Goal: Download file/media

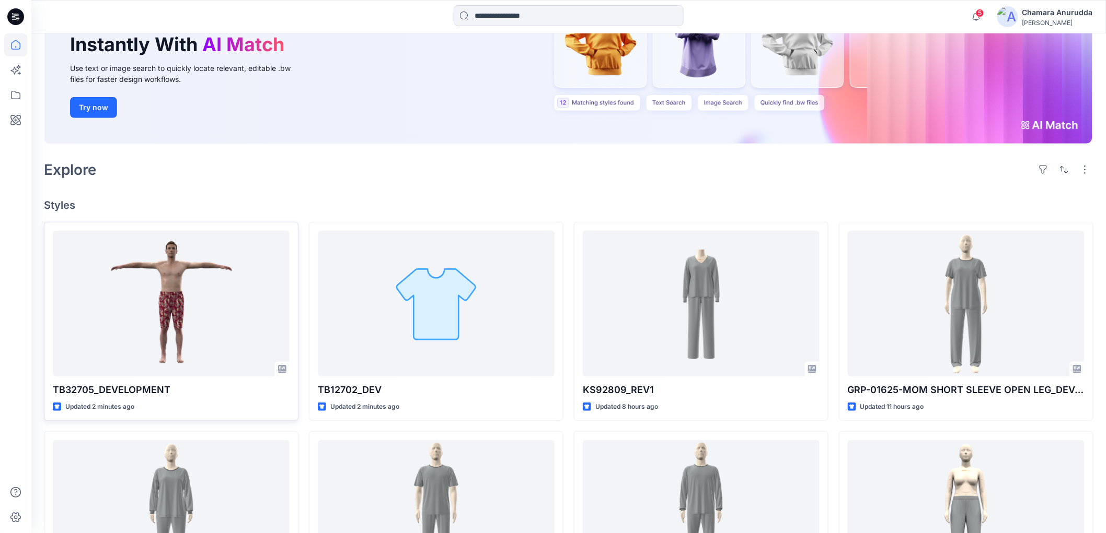
scroll to position [232, 0]
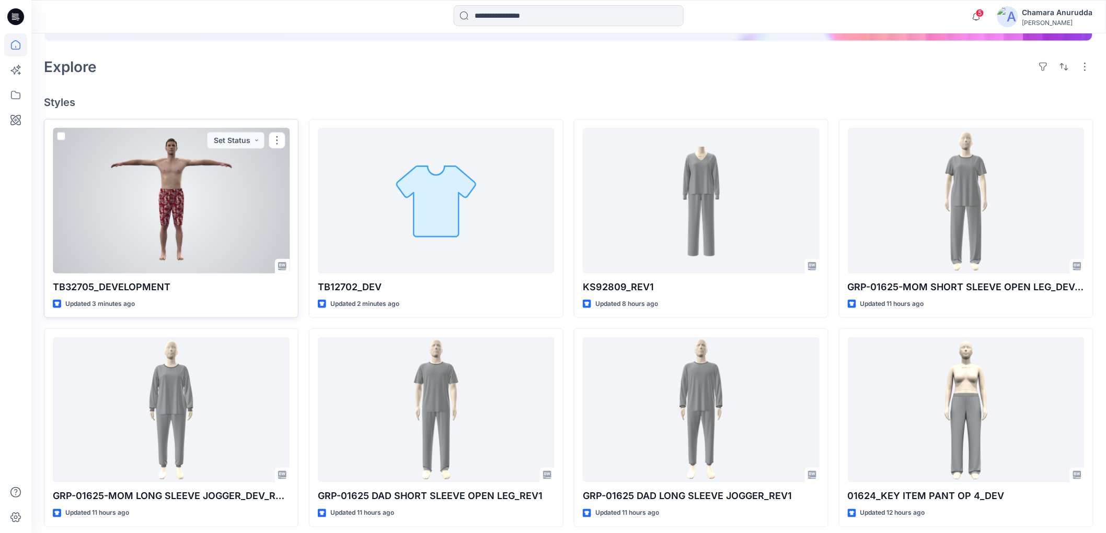
click at [147, 233] on div at bounding box center [171, 200] width 237 height 145
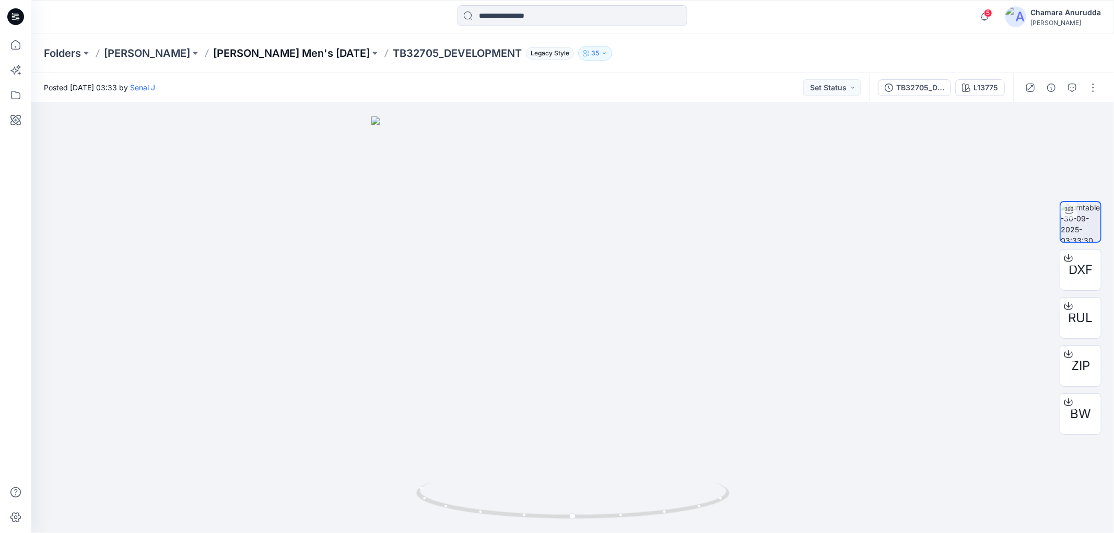
click at [286, 58] on p "Tommy Bahama Men's NOV 25" at bounding box center [291, 53] width 157 height 15
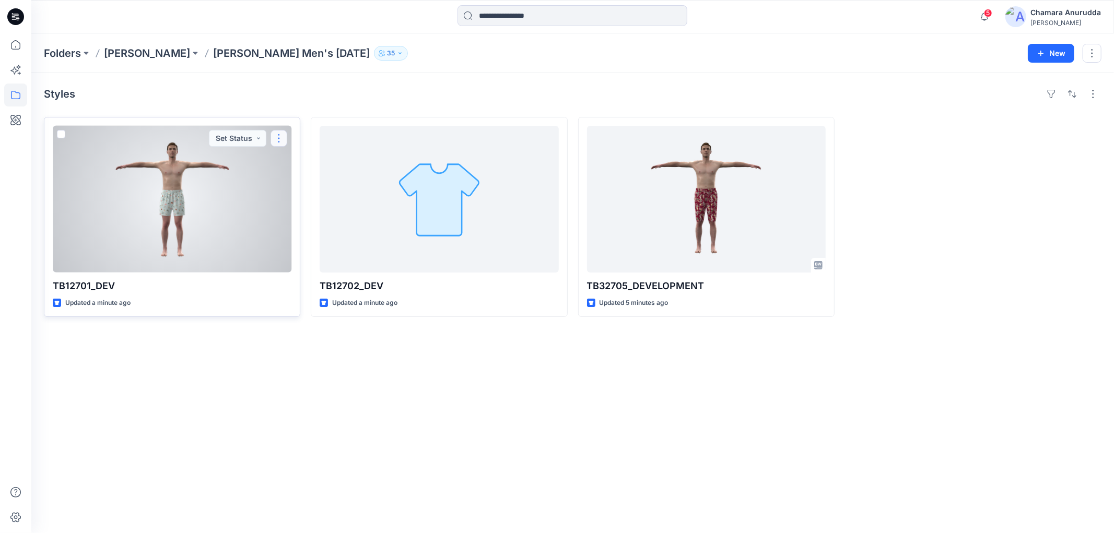
click at [282, 137] on button "button" at bounding box center [279, 138] width 17 height 17
click at [289, 158] on button "Edit" at bounding box center [329, 162] width 113 height 19
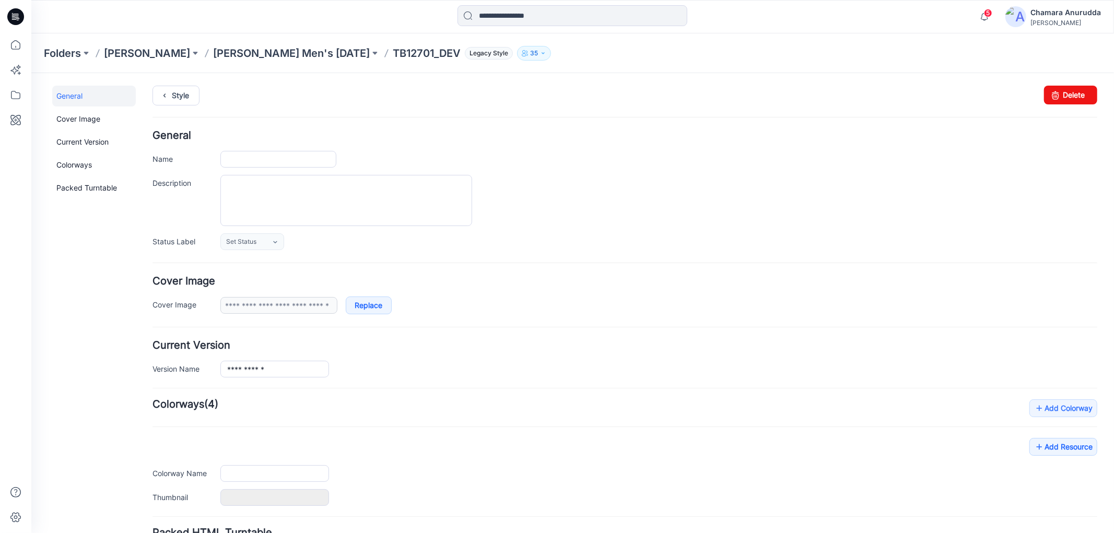
type input "**********"
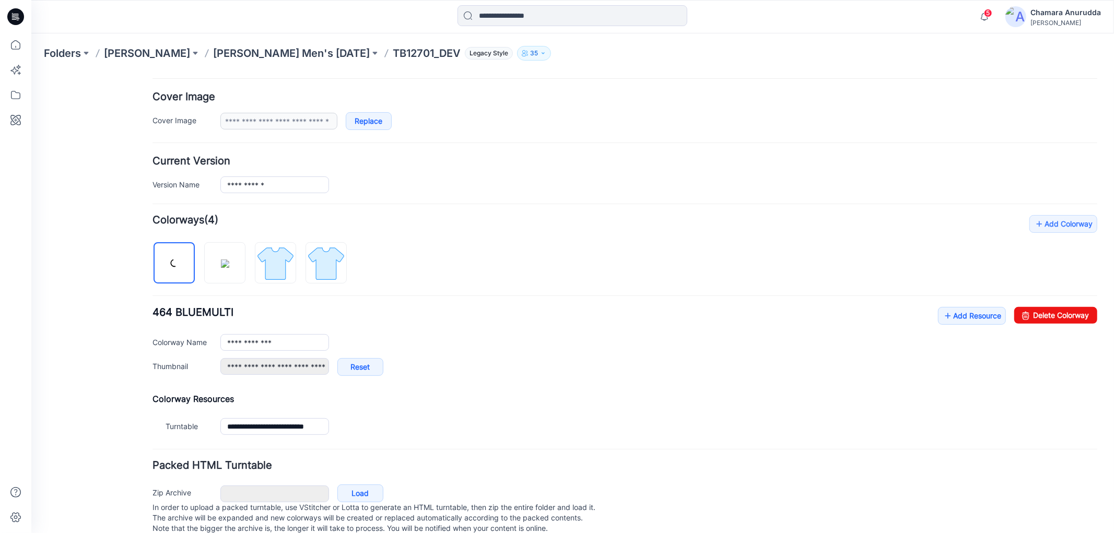
scroll to position [211, 0]
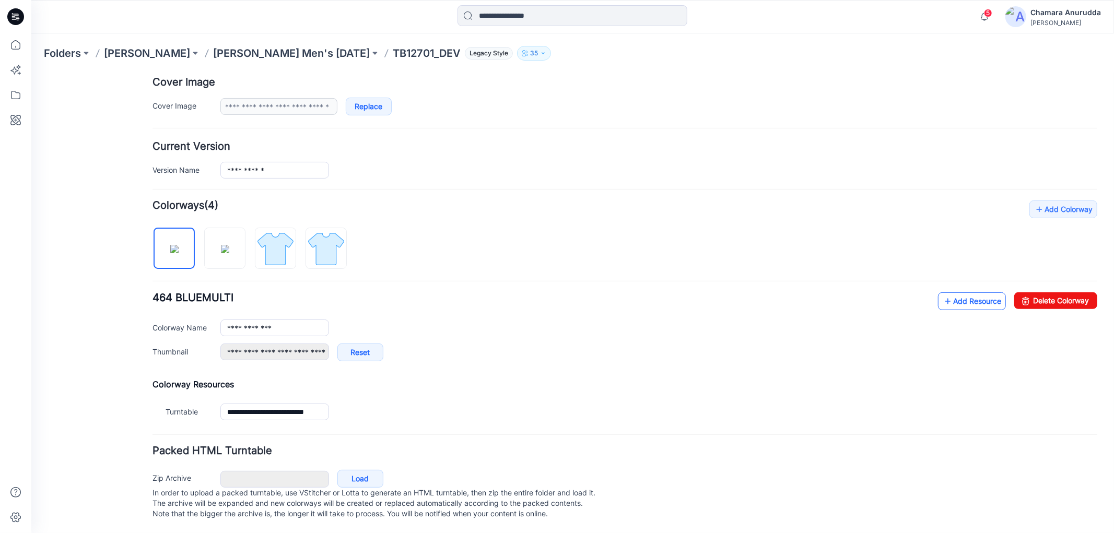
click at [957, 292] on link "Add Resource" at bounding box center [972, 301] width 68 height 18
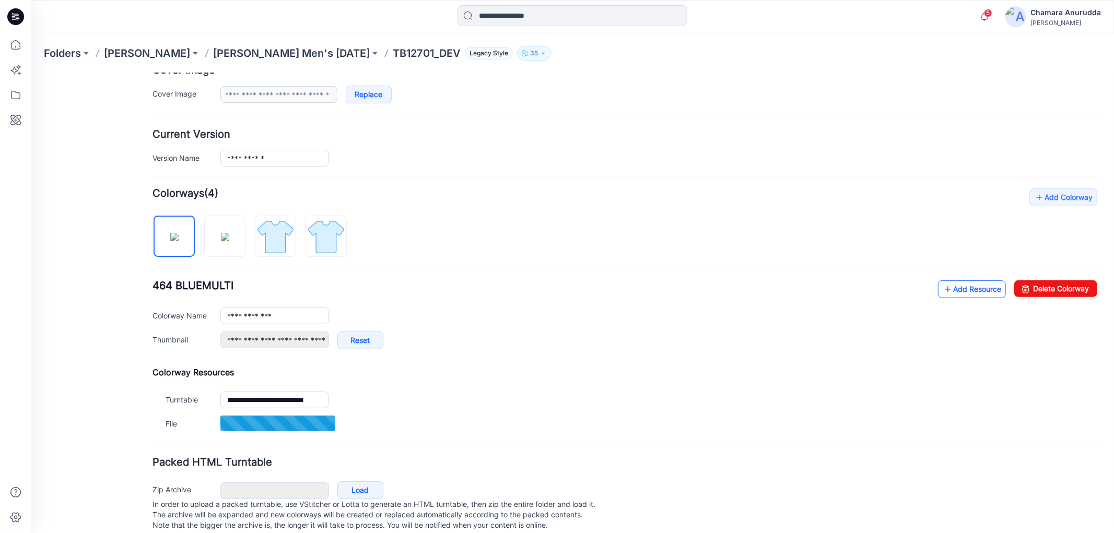
click at [962, 285] on link "Add Resource" at bounding box center [972, 289] width 68 height 18
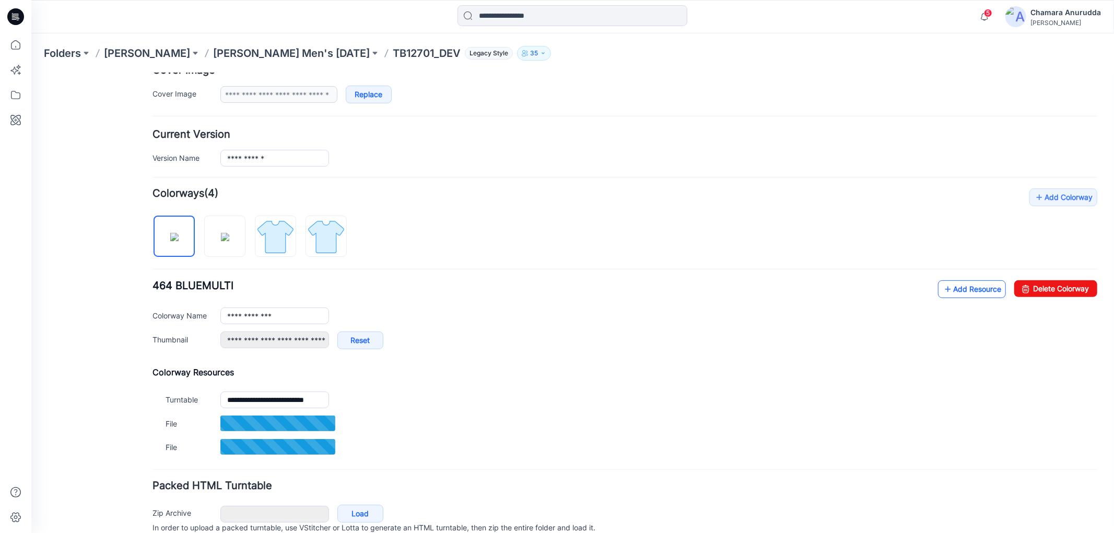
click at [985, 291] on link "Add Resource" at bounding box center [972, 289] width 68 height 18
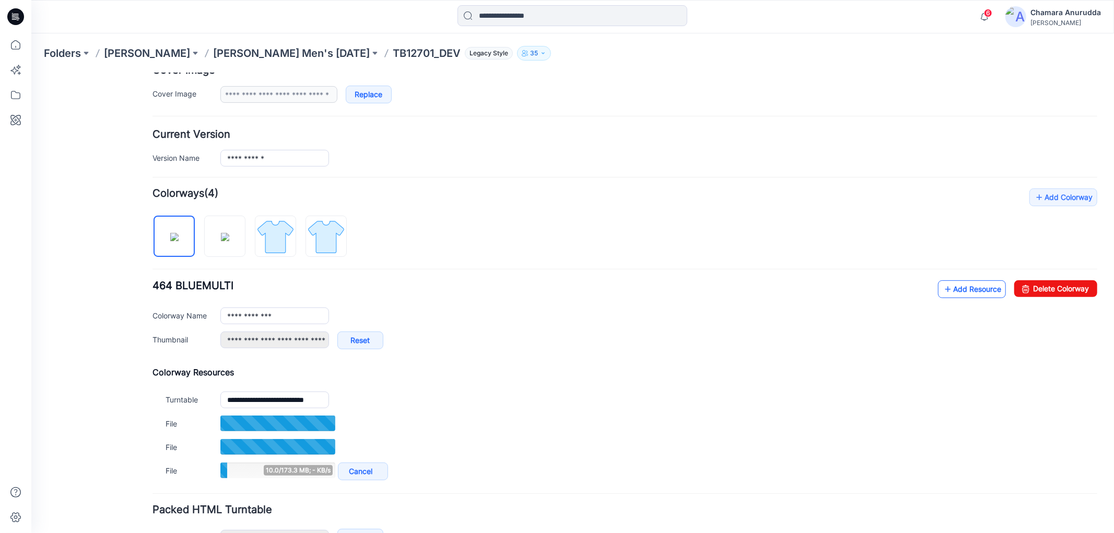
click at [956, 285] on link "Add Resource" at bounding box center [972, 289] width 68 height 18
click at [949, 295] on link "Add Resource" at bounding box center [972, 289] width 68 height 18
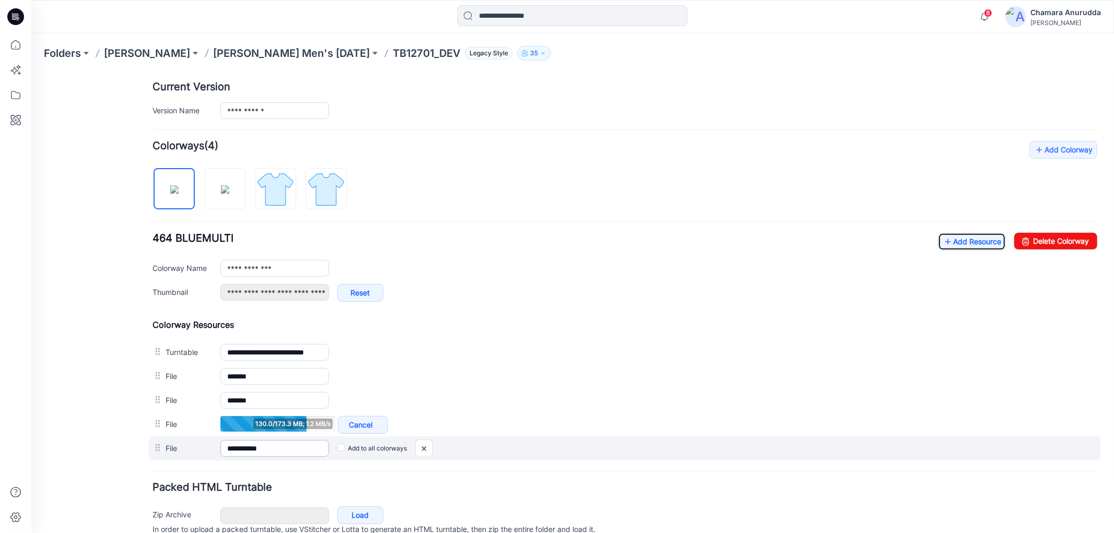
scroll to position [307, 0]
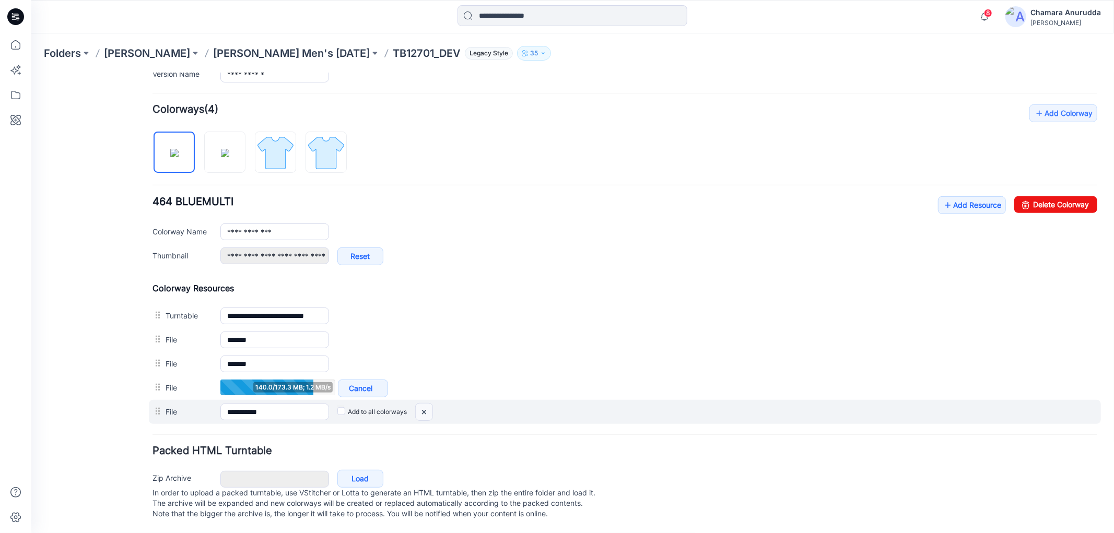
drag, startPoint x: 423, startPoint y: 400, endPoint x: 648, endPoint y: 115, distance: 363.0
click at [423, 403] on img at bounding box center [423, 411] width 17 height 17
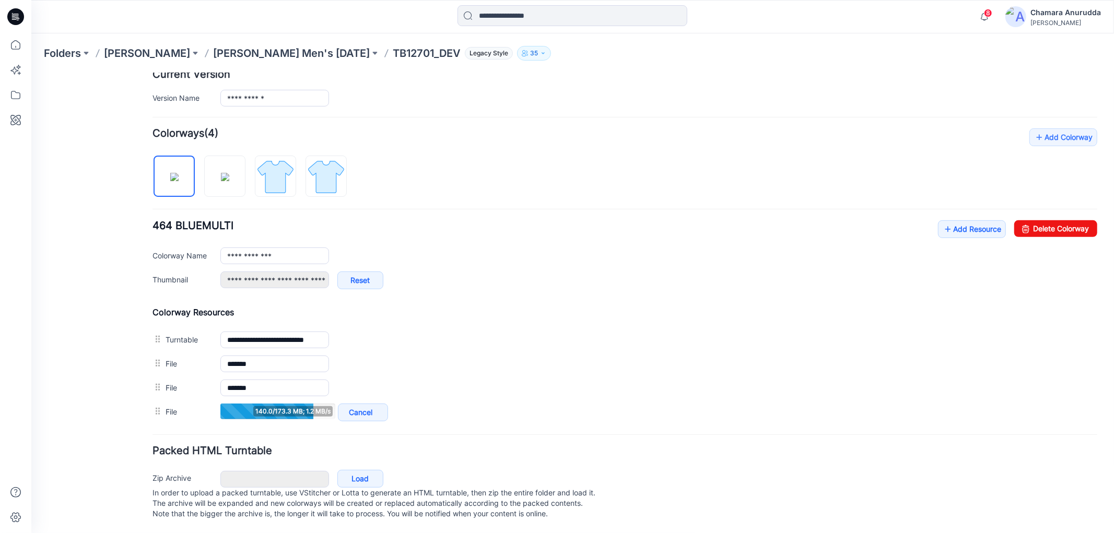
scroll to position [259, 0]
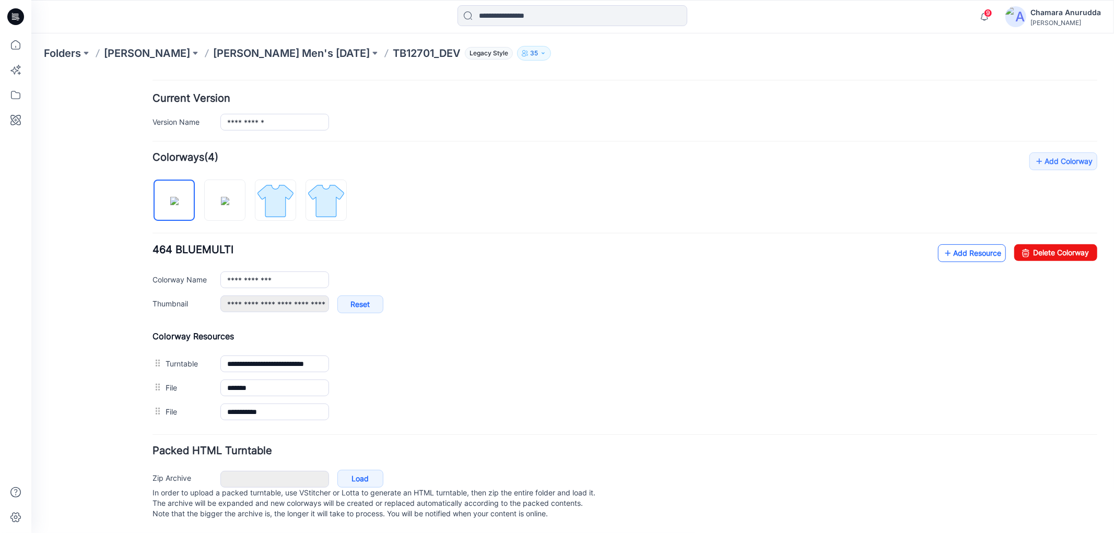
click at [988, 244] on link "Add Resource" at bounding box center [972, 253] width 68 height 18
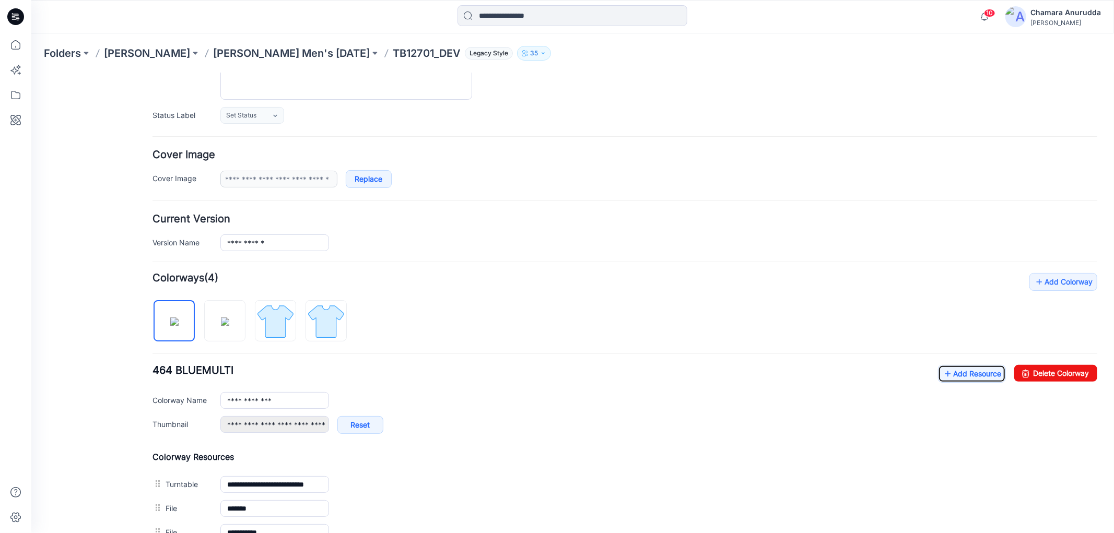
scroll to position [0, 0]
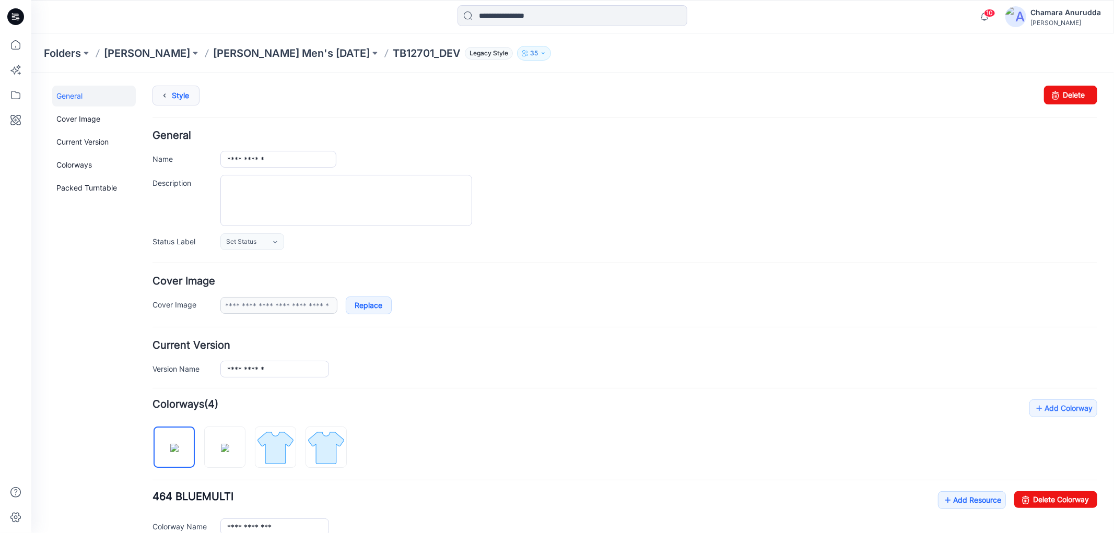
click at [181, 96] on link "Style" at bounding box center [175, 95] width 47 height 20
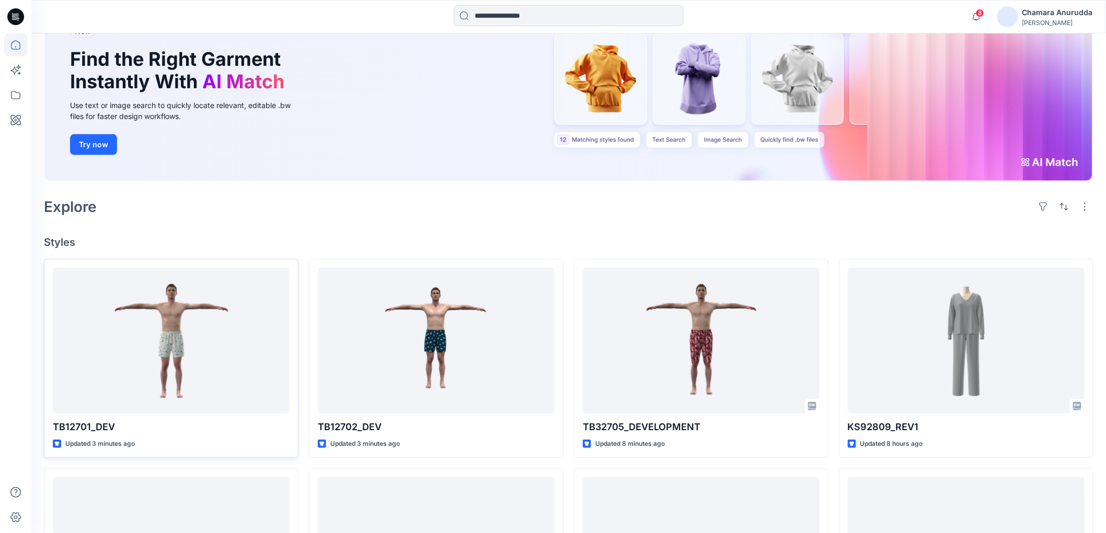
scroll to position [232, 0]
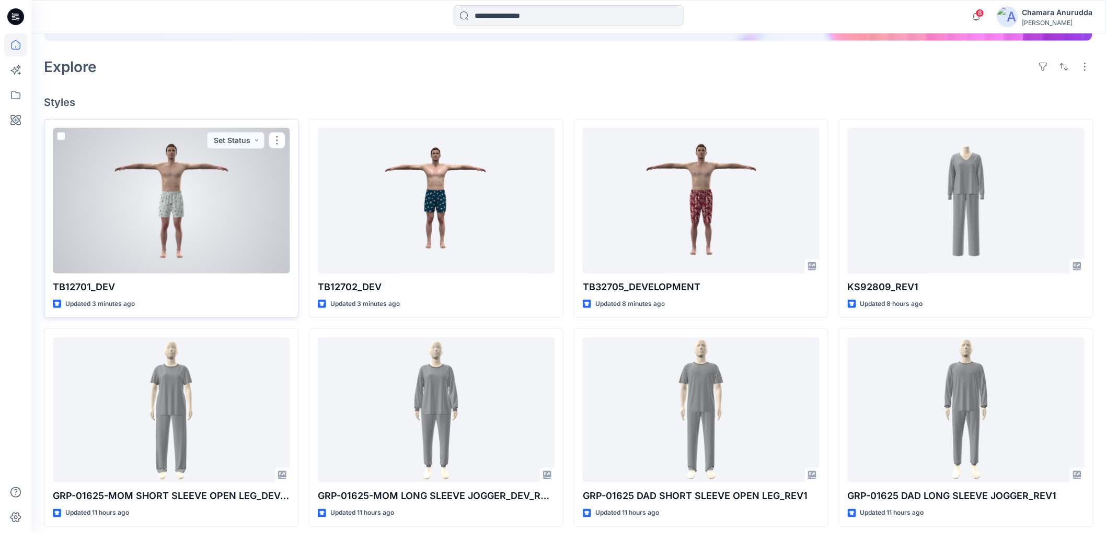
click at [194, 239] on div at bounding box center [171, 200] width 237 height 145
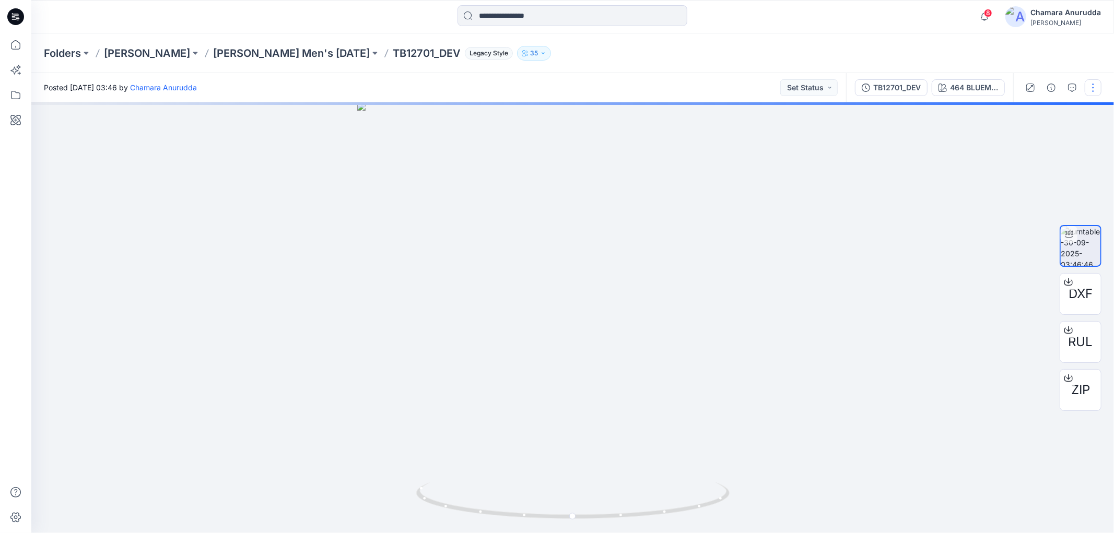
click at [1090, 84] on button "button" at bounding box center [1093, 87] width 17 height 17
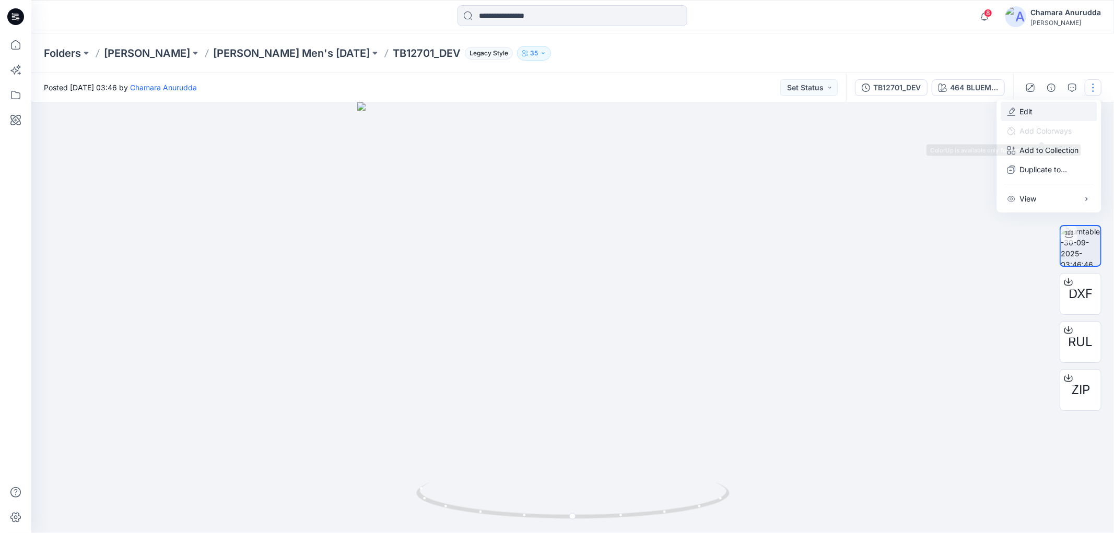
click at [1045, 111] on button "Edit" at bounding box center [1050, 111] width 96 height 19
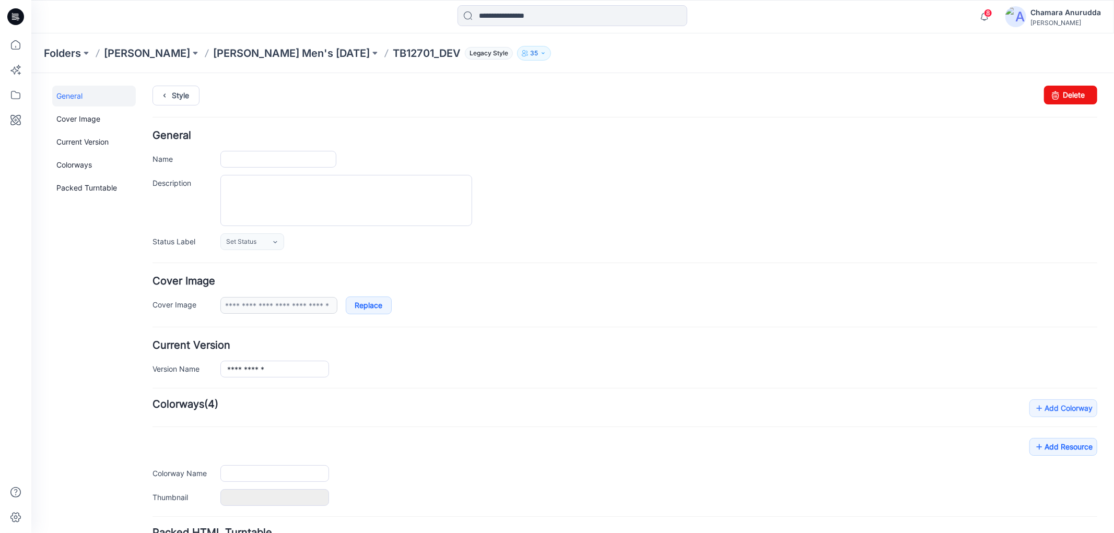
type input "**********"
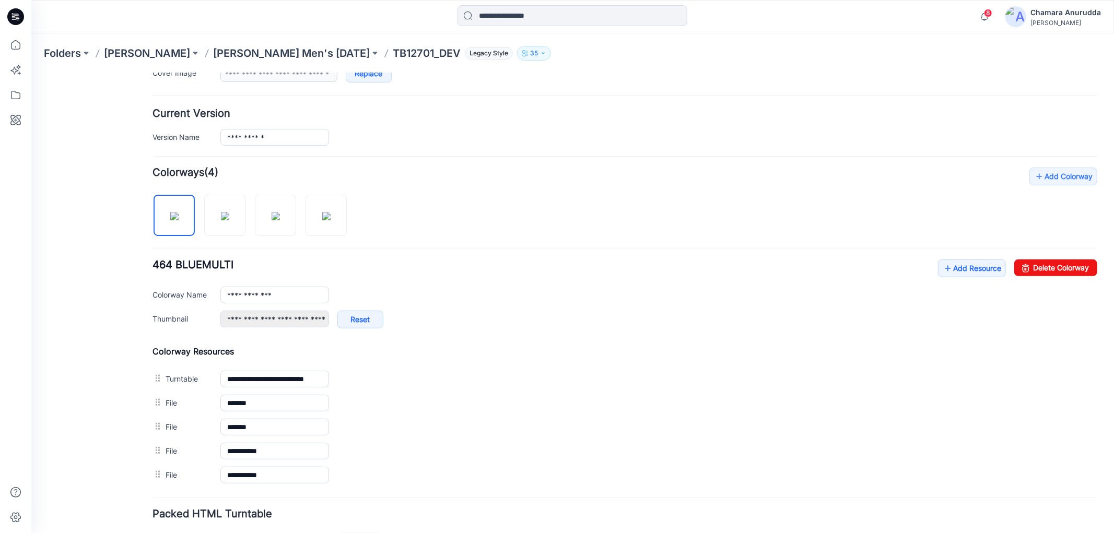
scroll to position [307, 0]
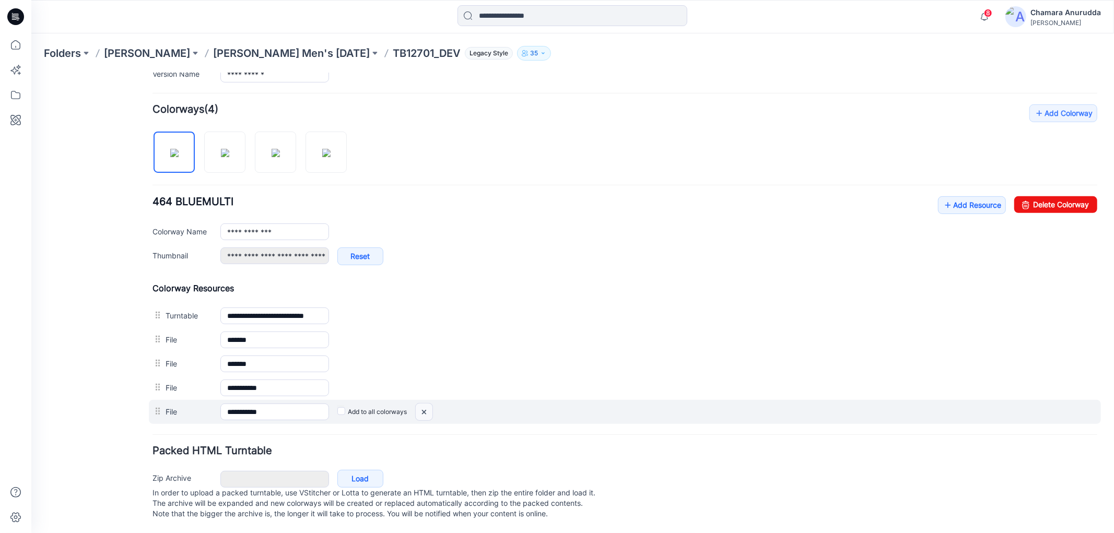
drag, startPoint x: 429, startPoint y: 402, endPoint x: 640, endPoint y: 105, distance: 364.6
click at [429, 403] on img at bounding box center [423, 411] width 17 height 17
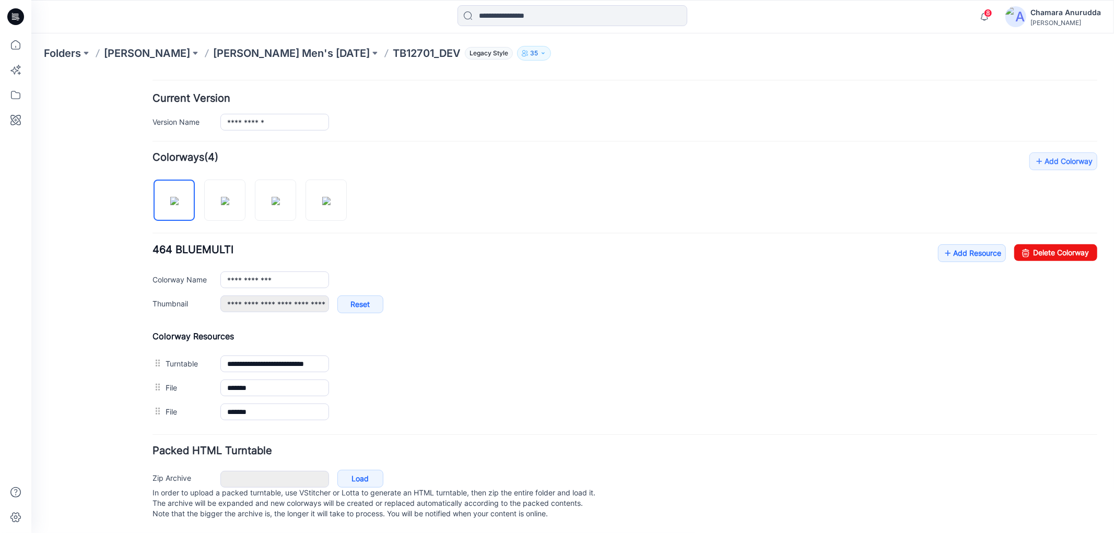
scroll to position [259, 0]
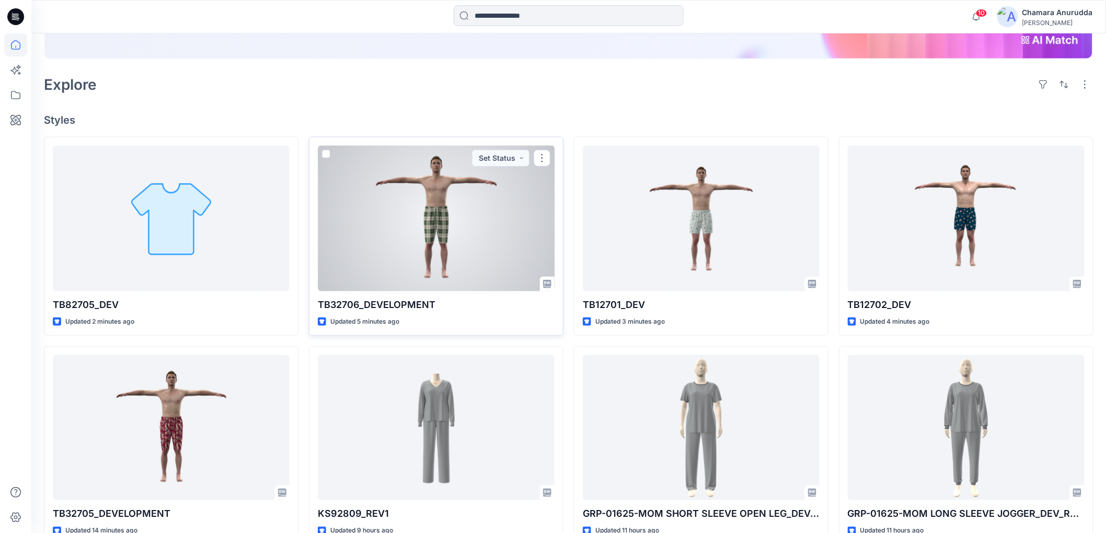
scroll to position [290, 0]
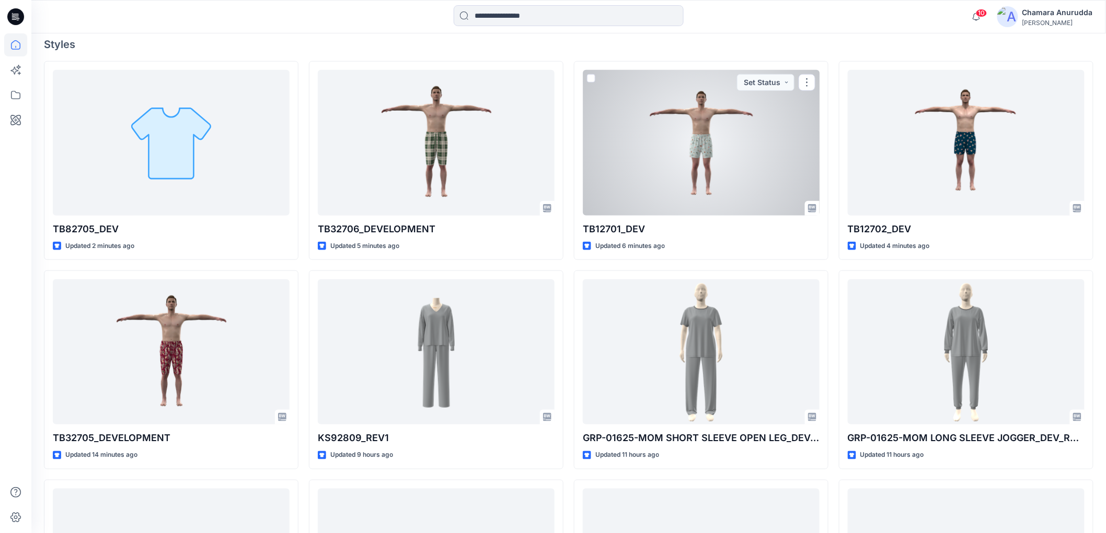
click at [712, 170] on div at bounding box center [701, 142] width 237 height 145
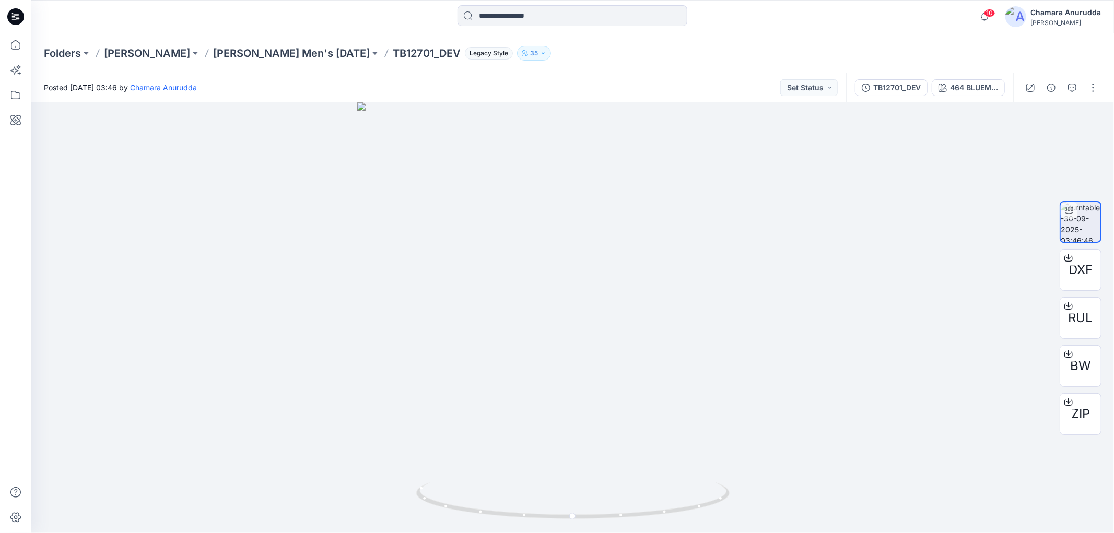
click at [273, 40] on div "Folders Tommy Bahama Tommy Bahama Men's NOV 25 TB12701_DEV Legacy Style 35" at bounding box center [572, 53] width 1083 height 40
click at [274, 46] on p "[PERSON_NAME] Men's [DATE]" at bounding box center [291, 53] width 157 height 15
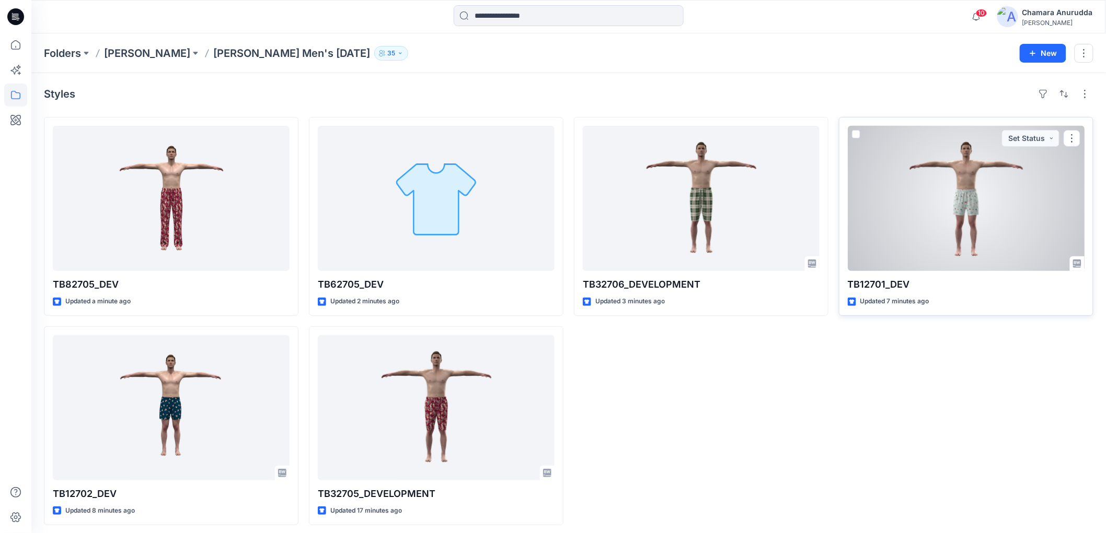
click at [904, 192] on div at bounding box center [965, 198] width 237 height 145
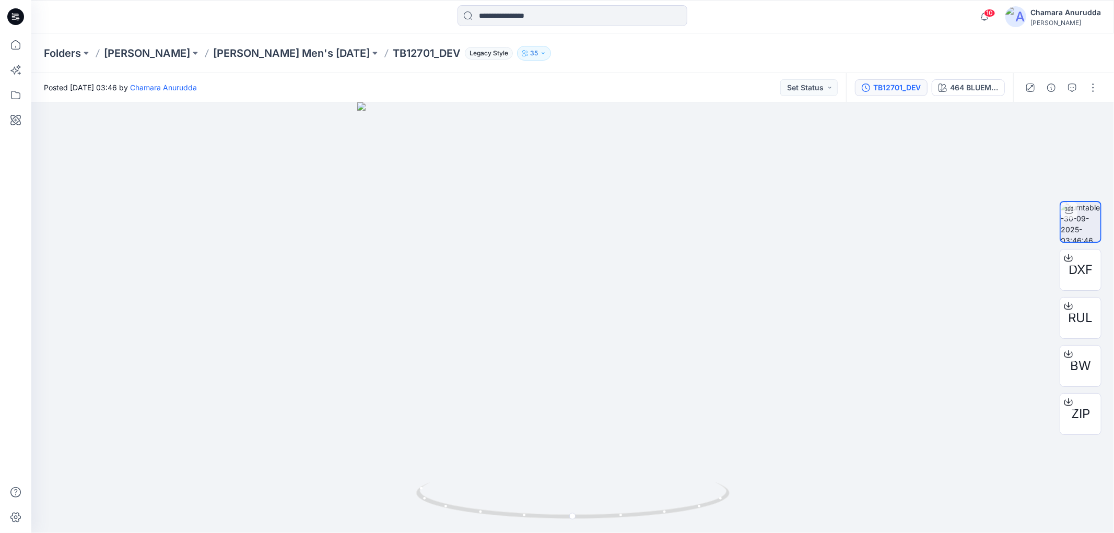
click at [887, 92] on div "TB12701_DEV" at bounding box center [898, 87] width 48 height 11
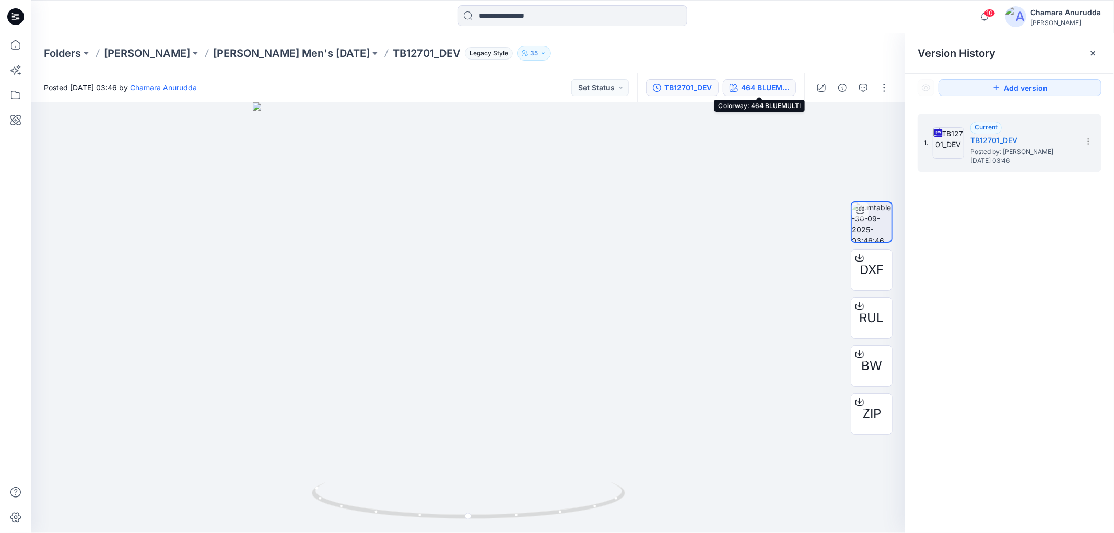
click at [779, 80] on button "464 BLUEMULTI" at bounding box center [759, 87] width 73 height 17
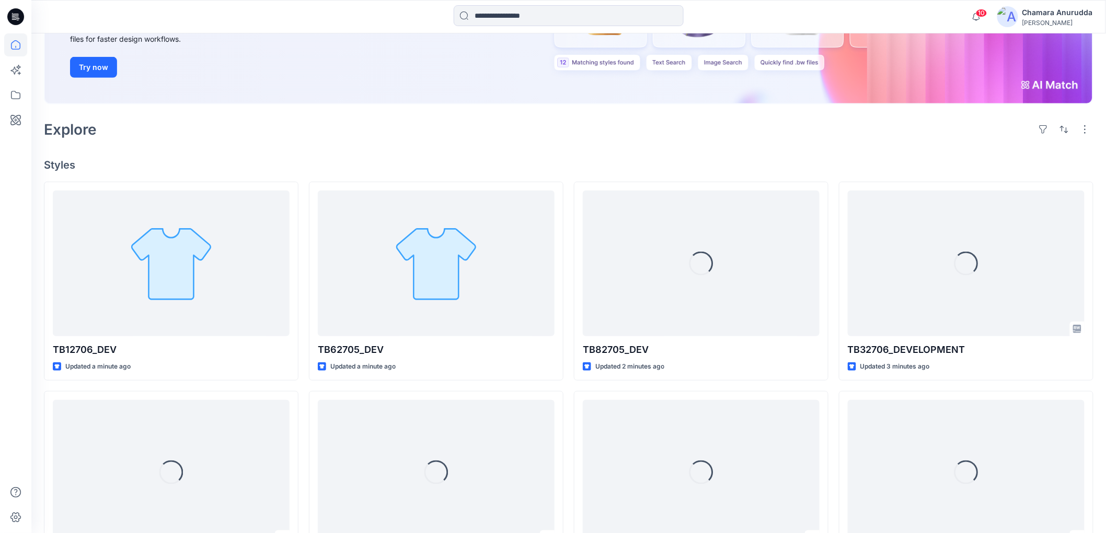
scroll to position [290, 0]
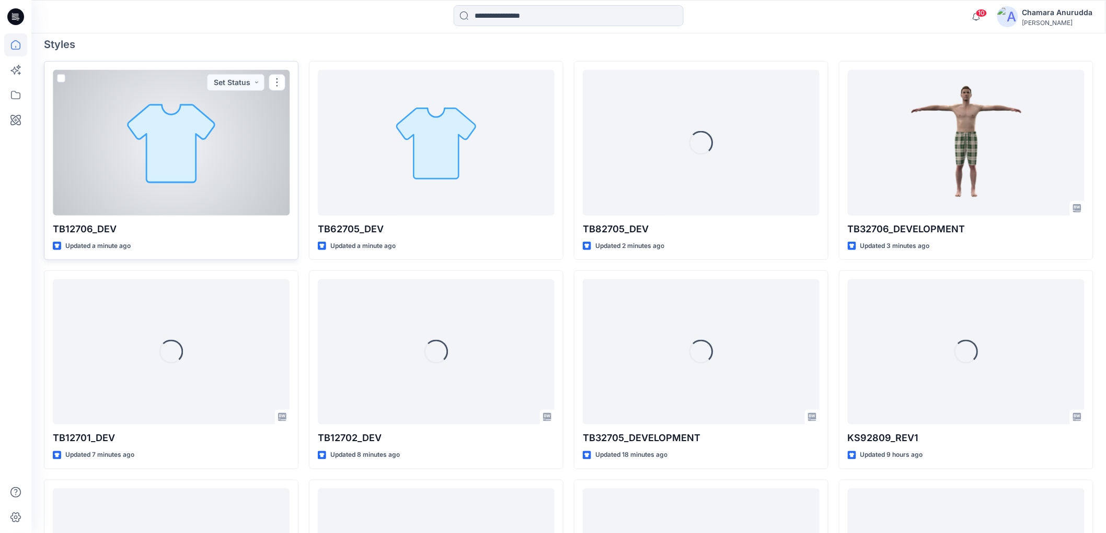
click at [202, 175] on div at bounding box center [171, 142] width 237 height 145
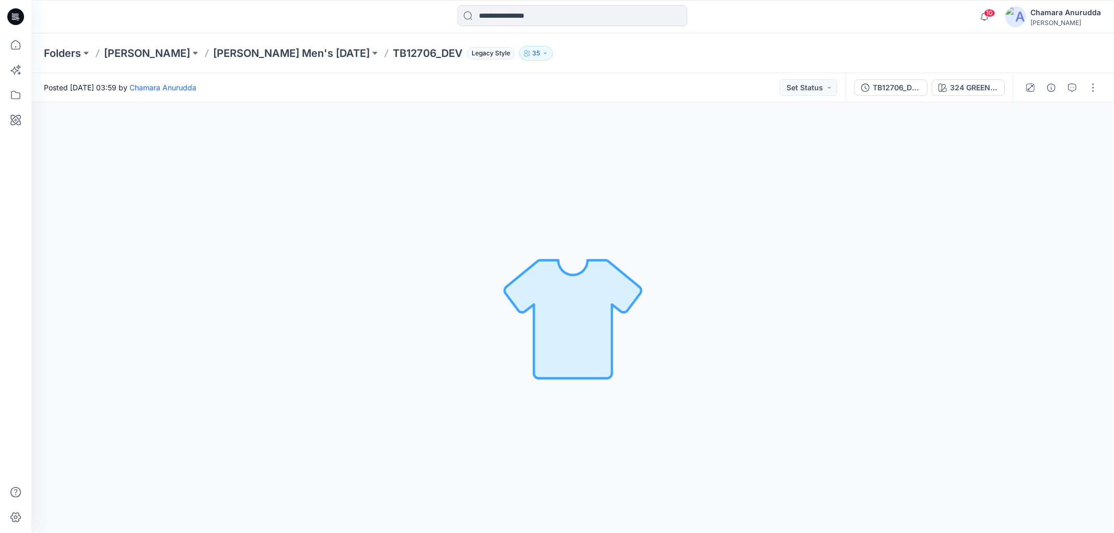
click at [1108, 86] on div at bounding box center [1062, 87] width 97 height 29
click at [1093, 85] on button "button" at bounding box center [1093, 87] width 17 height 17
click at [1026, 108] on p "Edit" at bounding box center [1026, 111] width 13 height 11
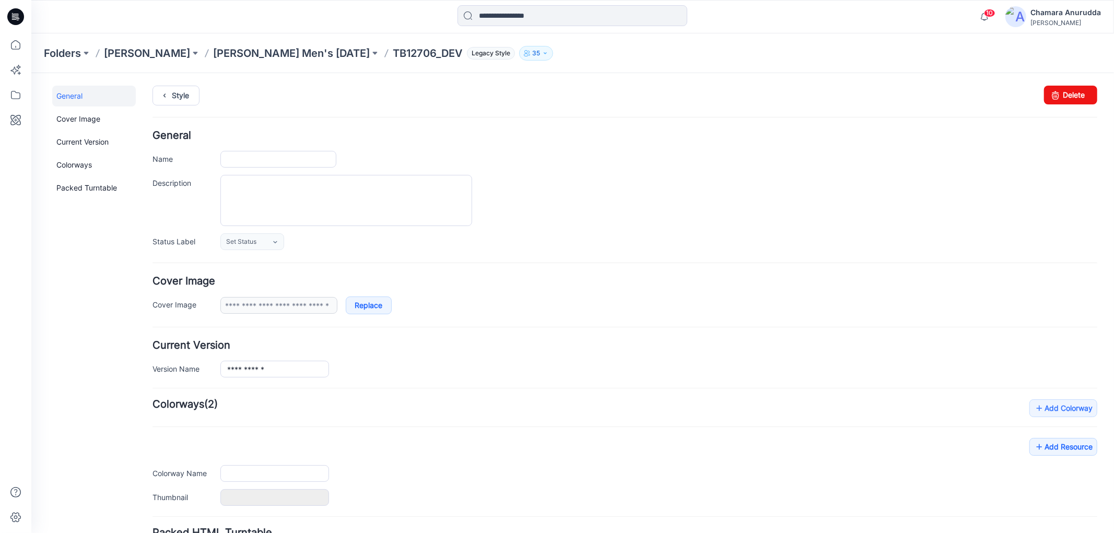
type input "**********"
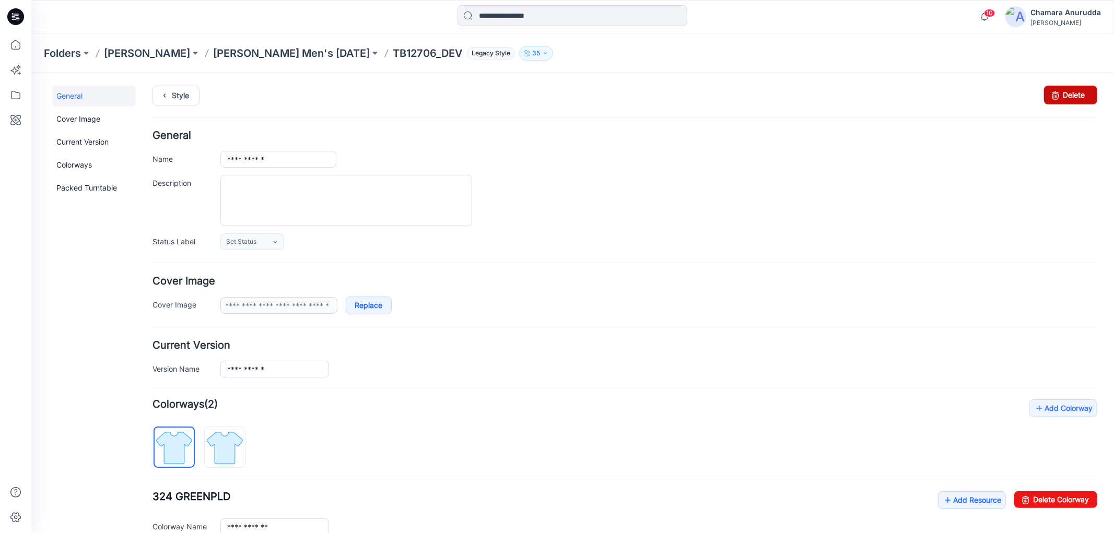
click at [1056, 103] on link "Delete" at bounding box center [1070, 94] width 53 height 19
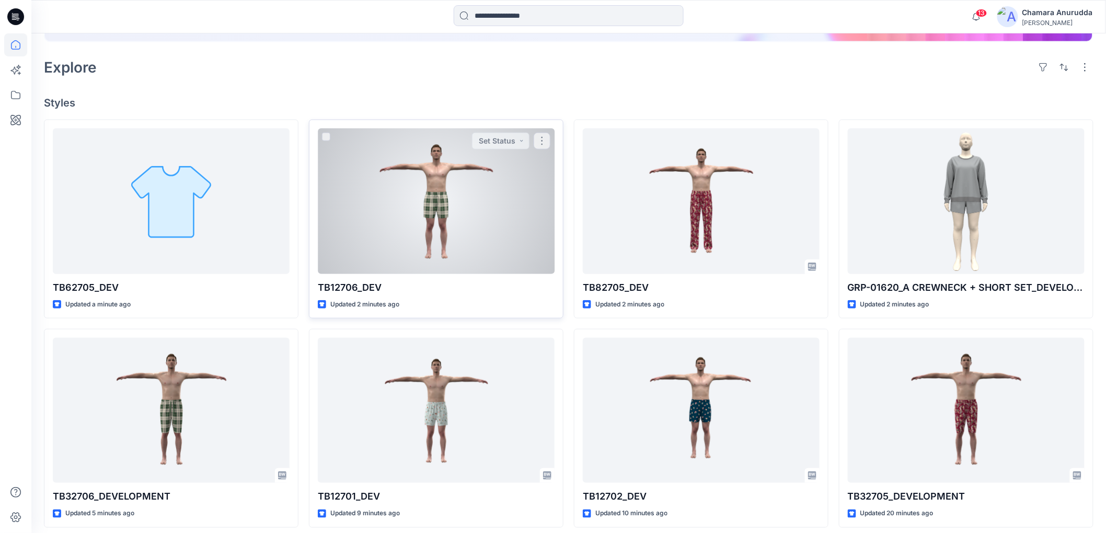
scroll to position [232, 0]
click at [441, 178] on div at bounding box center [436, 200] width 237 height 145
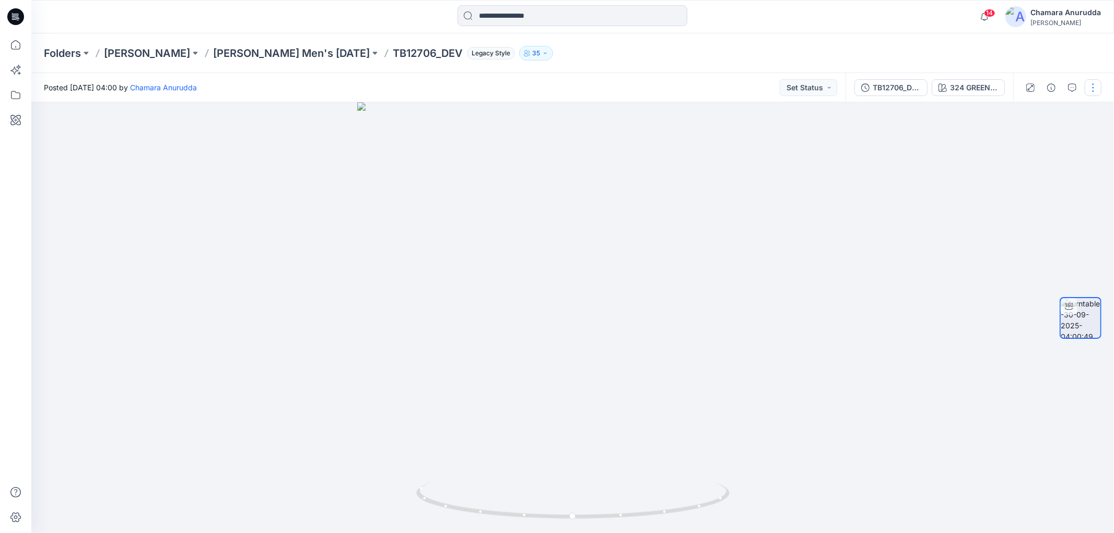
click at [1090, 90] on button "button" at bounding box center [1093, 87] width 17 height 17
click at [1057, 110] on button "Edit" at bounding box center [1050, 111] width 96 height 19
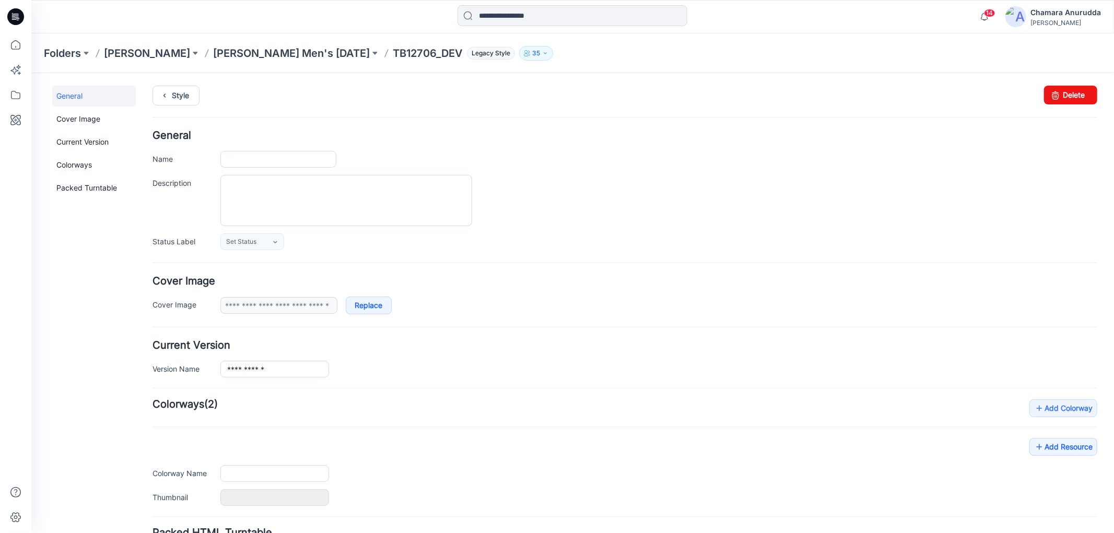
type input "**********"
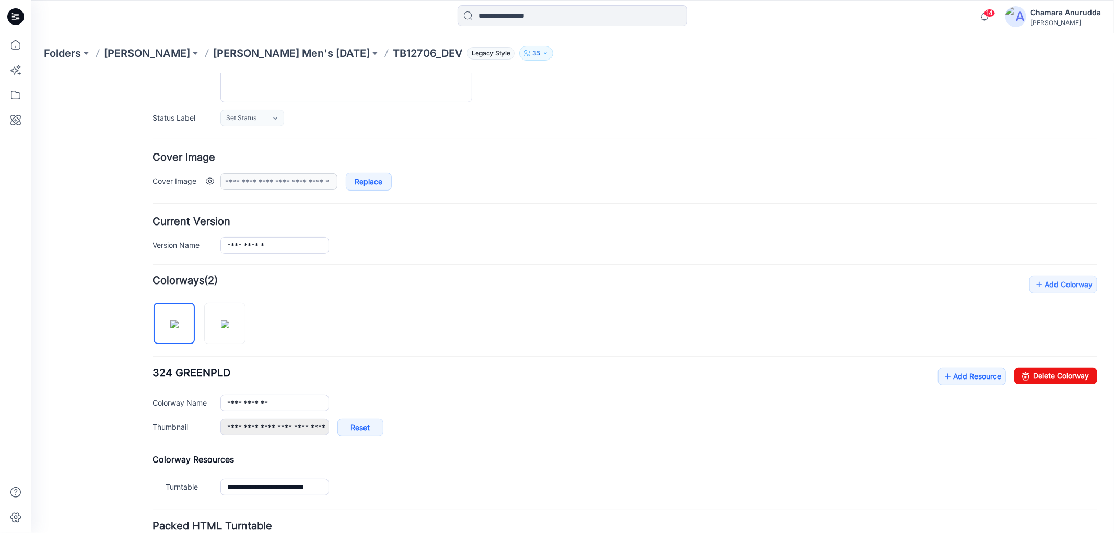
scroll to position [211, 0]
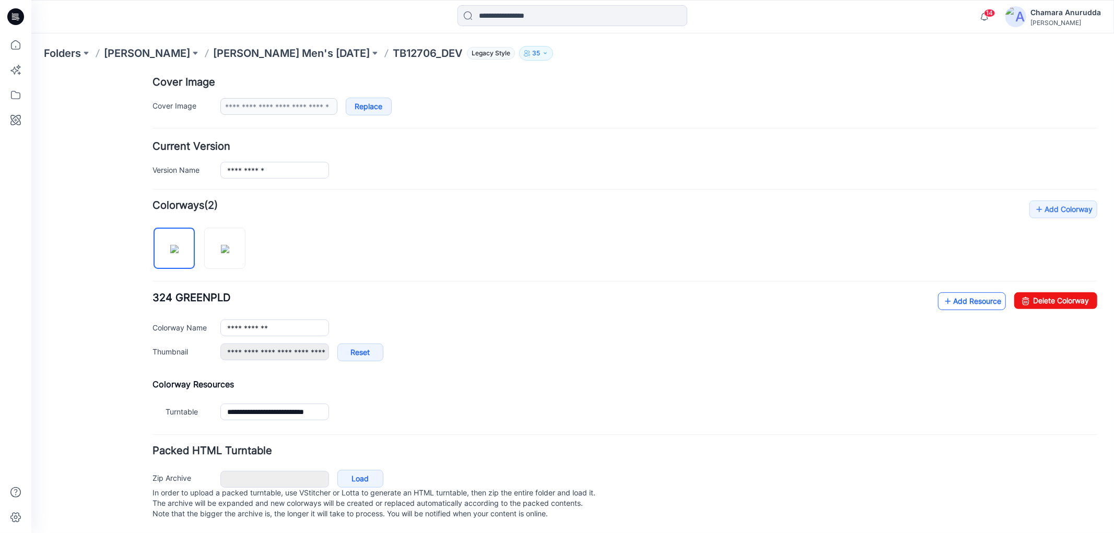
click at [954, 293] on link "Add Resource" at bounding box center [972, 301] width 68 height 18
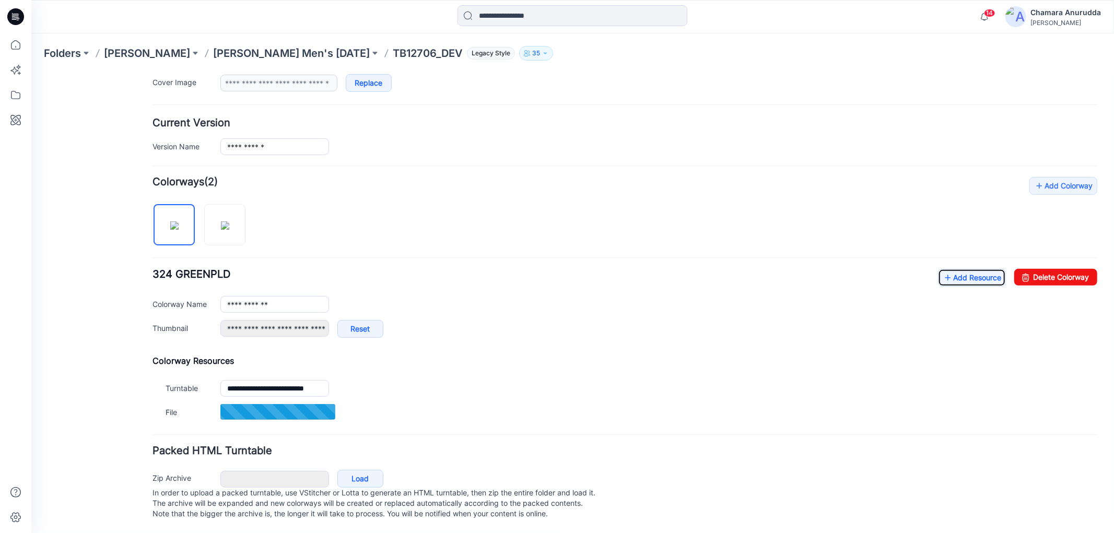
scroll to position [234, 0]
click at [967, 257] on div "**********" at bounding box center [624, 300] width 945 height 247
click at [964, 272] on link "Add Resource" at bounding box center [972, 278] width 68 height 18
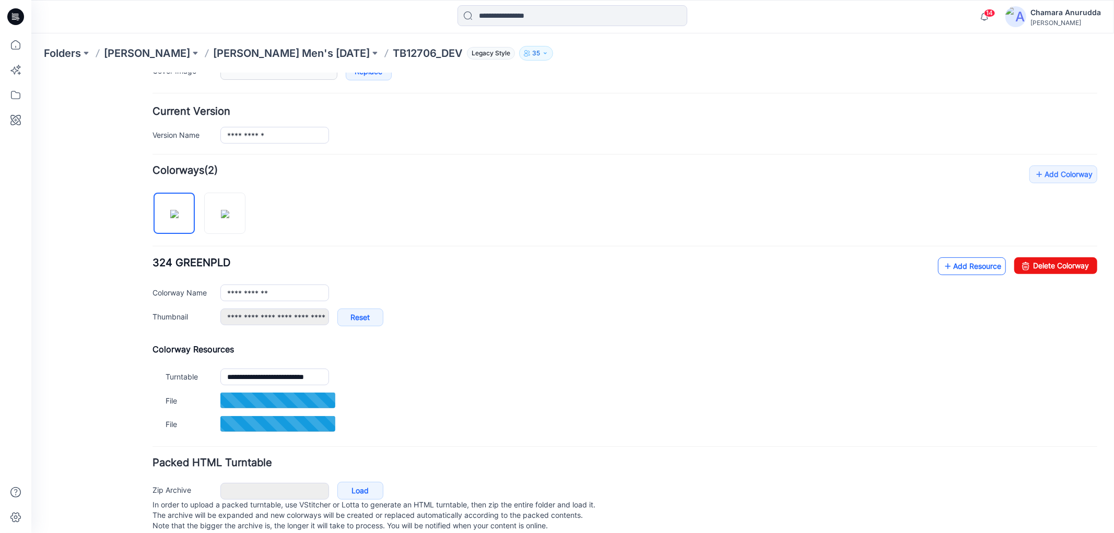
click at [959, 264] on link "Add Resource" at bounding box center [972, 266] width 68 height 18
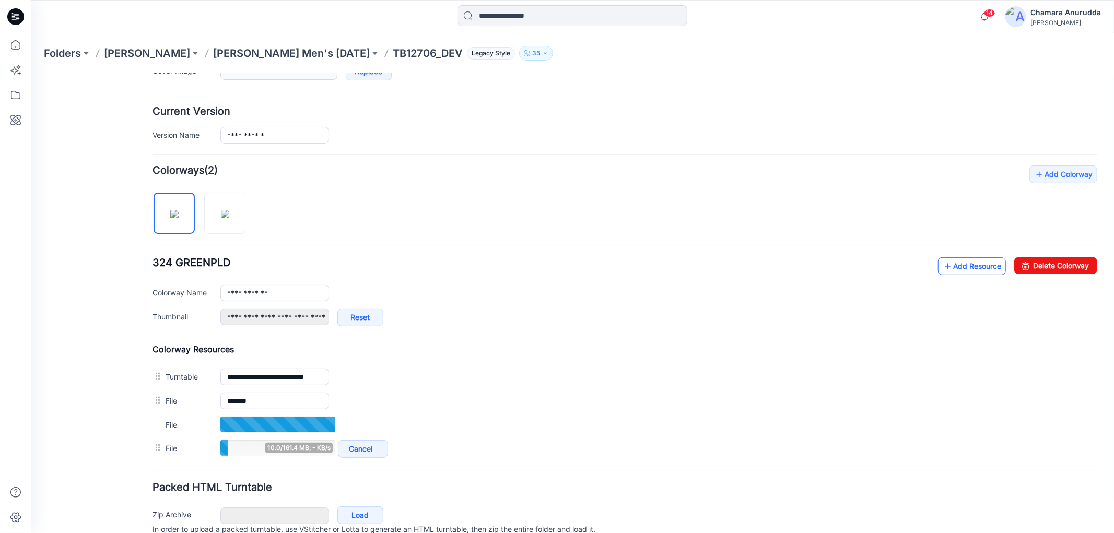
click at [966, 266] on link "Add Resource" at bounding box center [972, 266] width 68 height 18
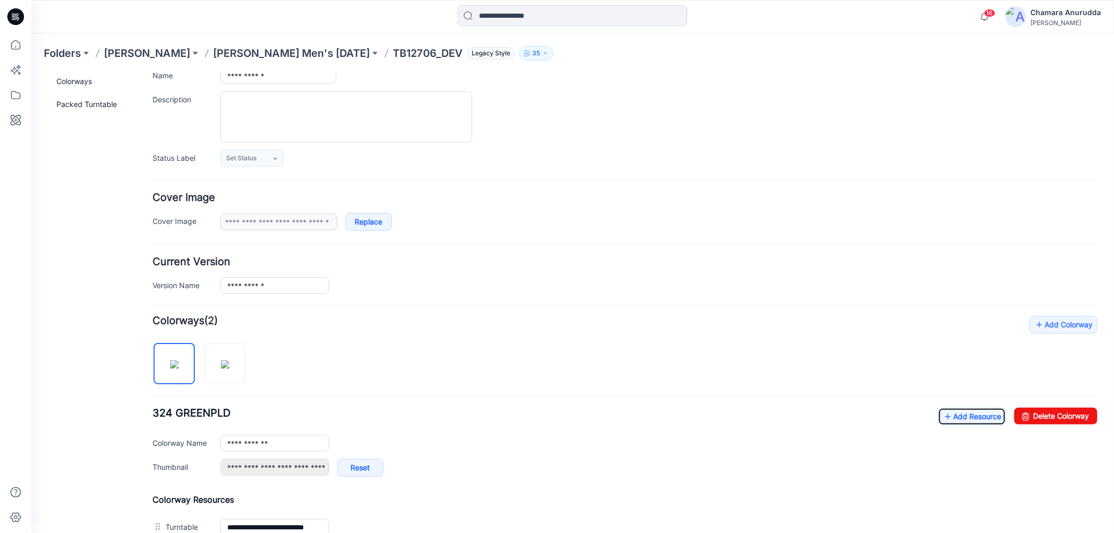
scroll to position [0, 0]
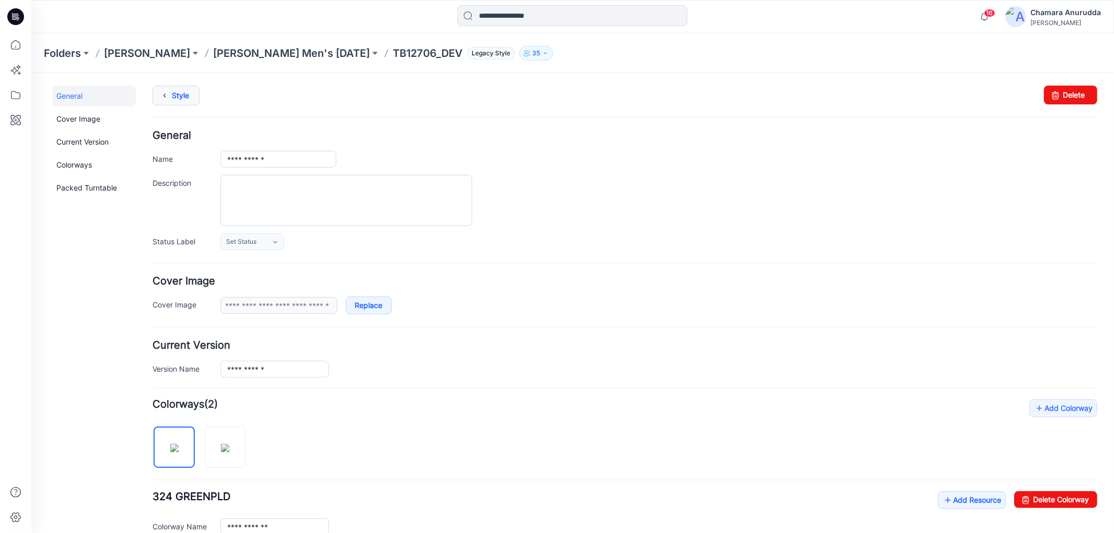
click at [195, 95] on link "Style" at bounding box center [175, 95] width 47 height 20
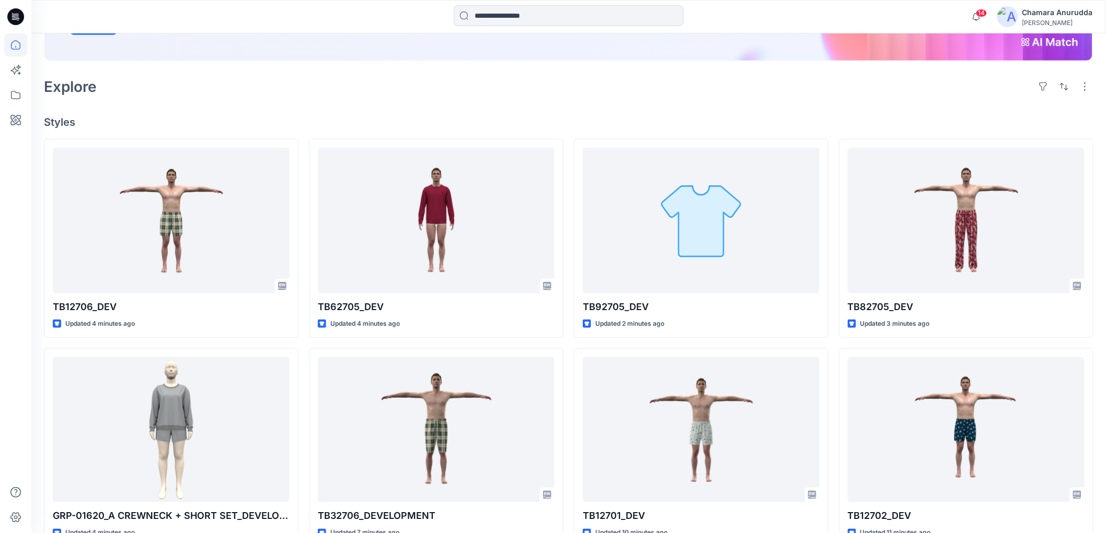
scroll to position [232, 0]
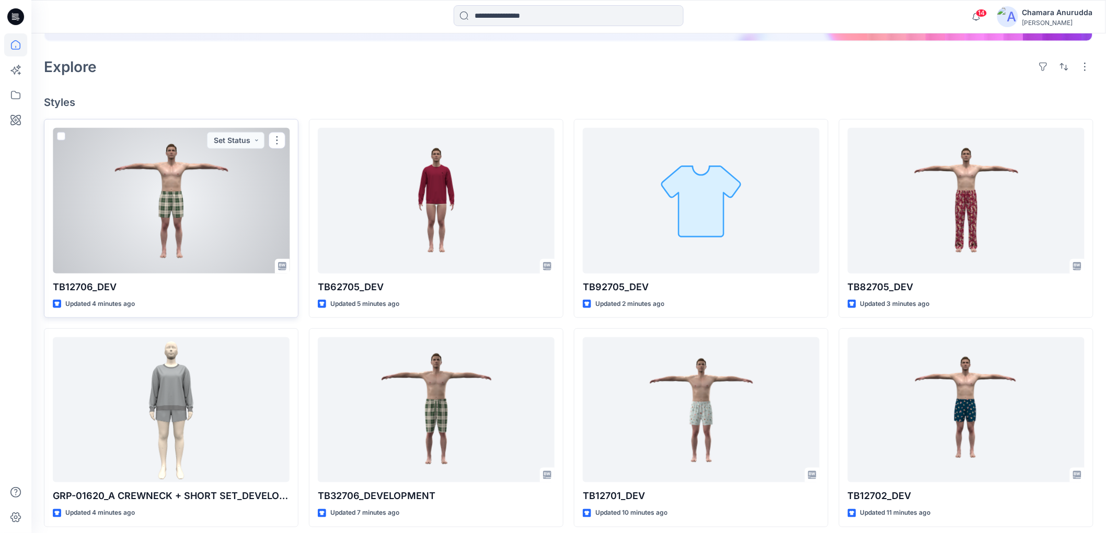
click at [172, 215] on div at bounding box center [171, 200] width 237 height 145
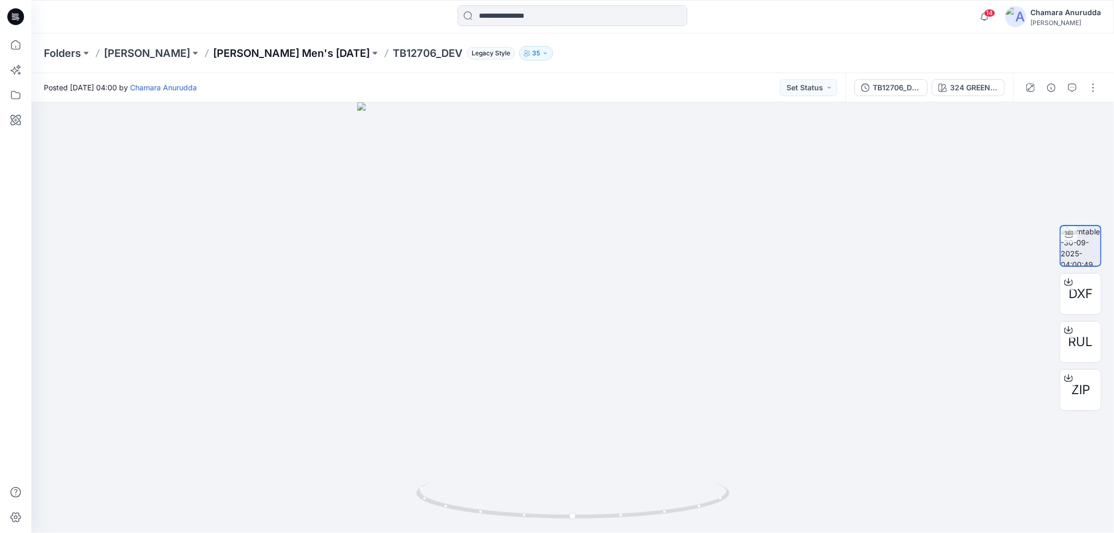
click at [265, 49] on p "[PERSON_NAME] Men's [DATE]" at bounding box center [291, 53] width 157 height 15
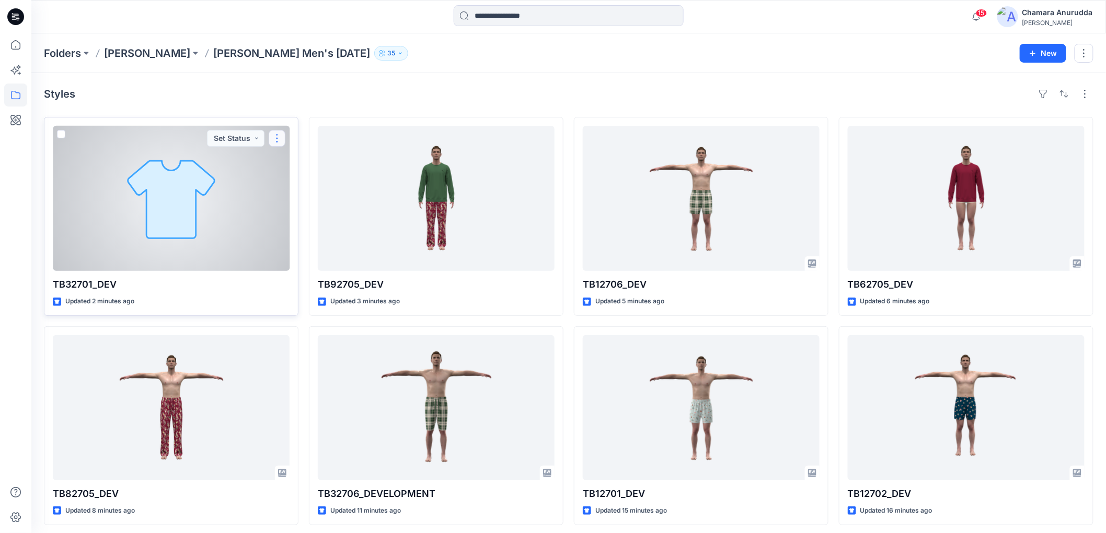
click at [273, 146] on button "button" at bounding box center [277, 138] width 17 height 17
click at [284, 161] on icon "button" at bounding box center [281, 163] width 8 height 8
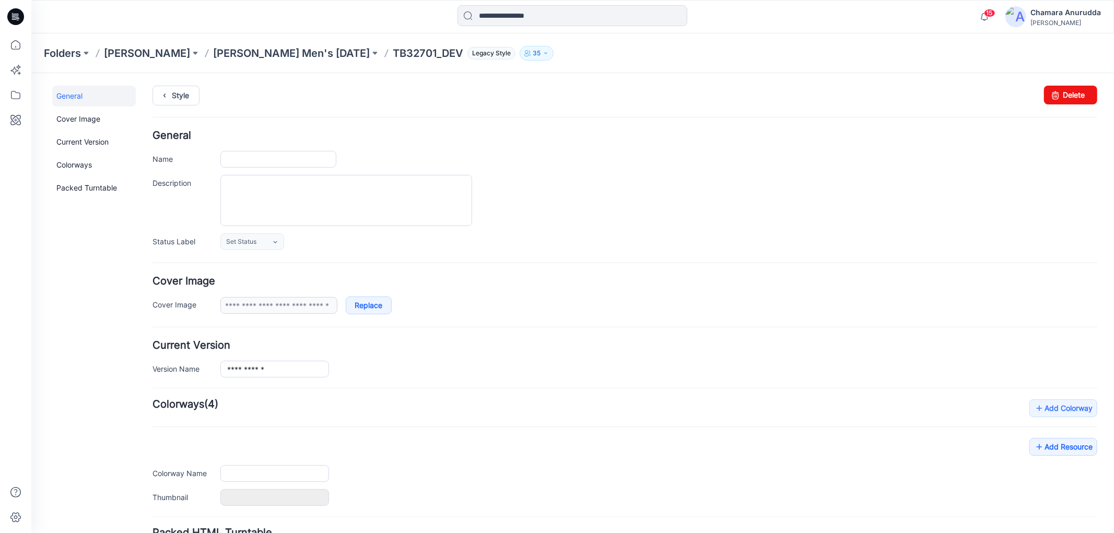
type input "**********"
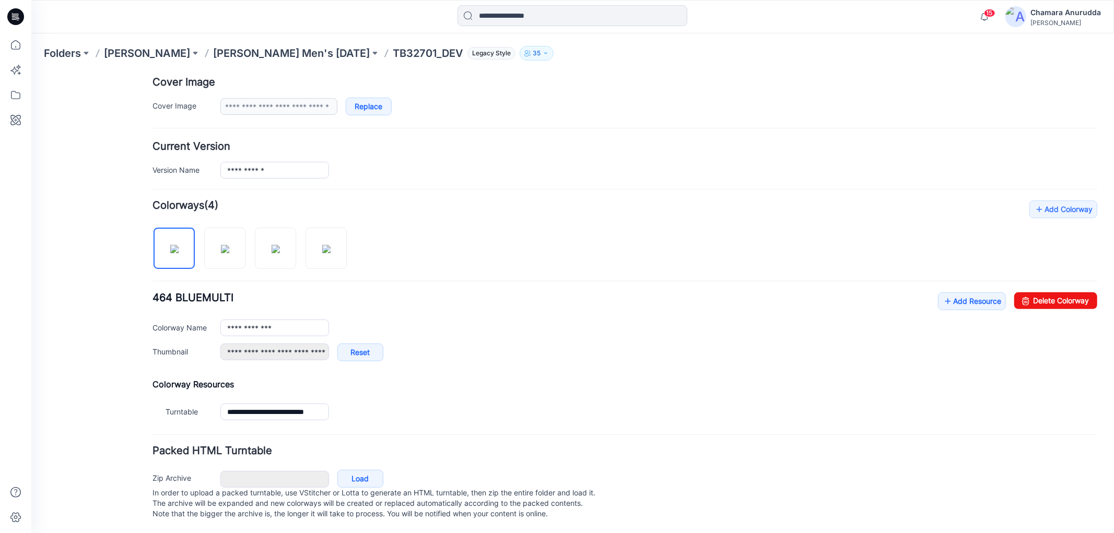
scroll to position [211, 0]
click at [959, 292] on link "Add Resource" at bounding box center [972, 301] width 68 height 18
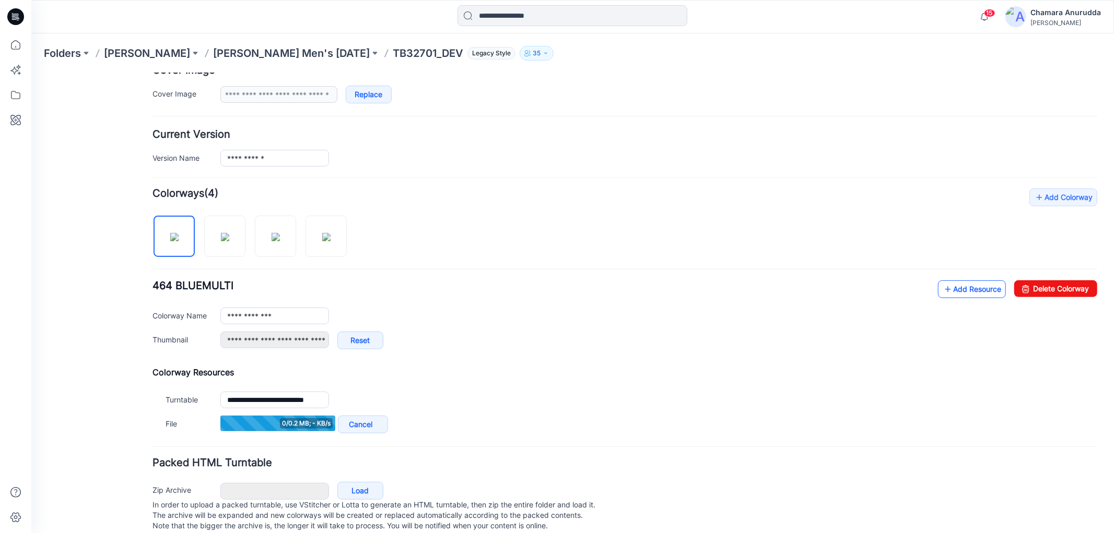
click at [954, 281] on link "Add Resource" at bounding box center [972, 289] width 68 height 18
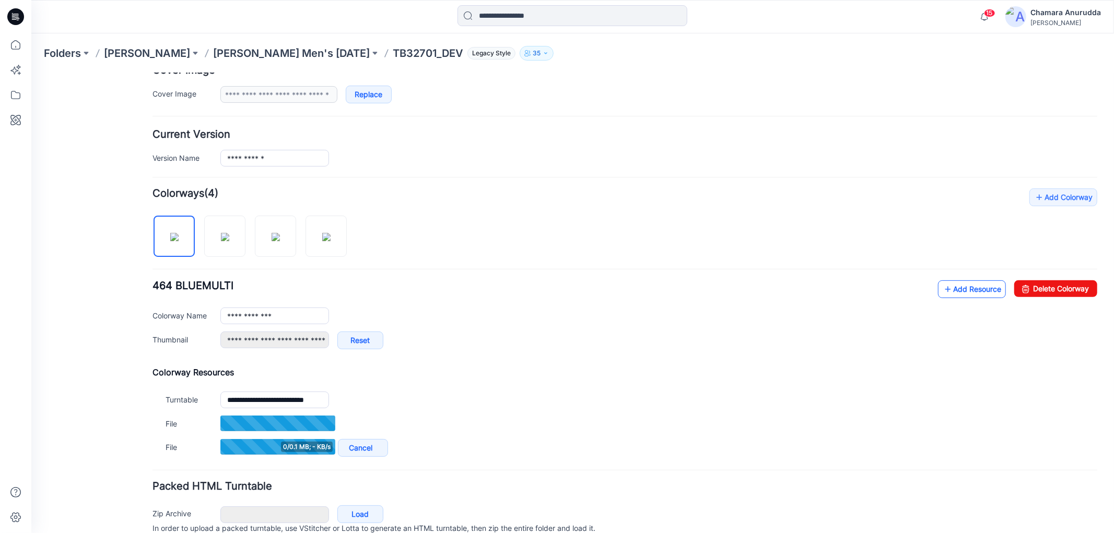
click at [954, 293] on link "Add Resource" at bounding box center [972, 289] width 68 height 18
click at [957, 286] on link "Add Resource" at bounding box center [972, 289] width 68 height 18
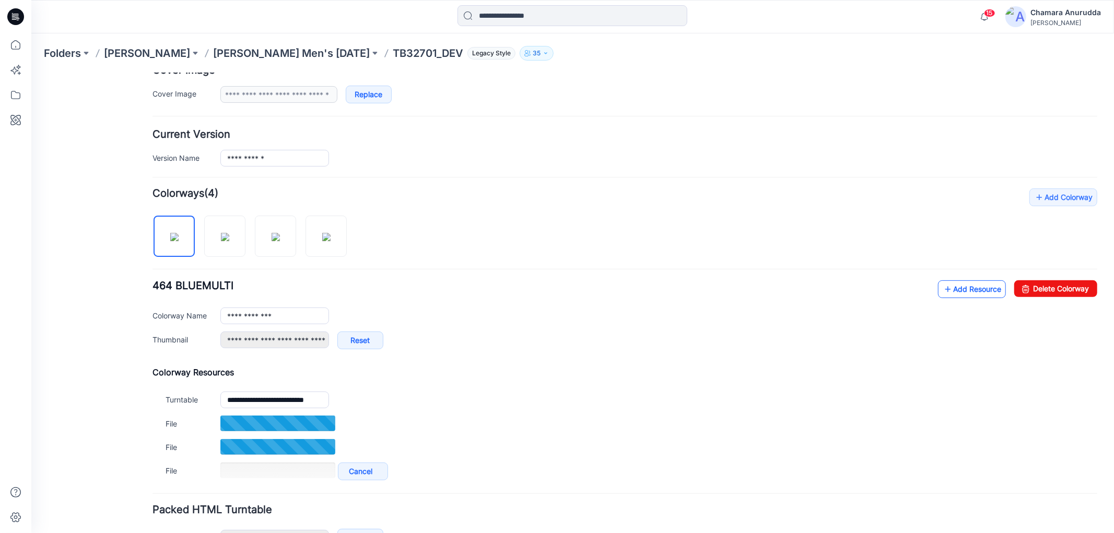
click at [963, 289] on link "Add Resource" at bounding box center [972, 289] width 68 height 18
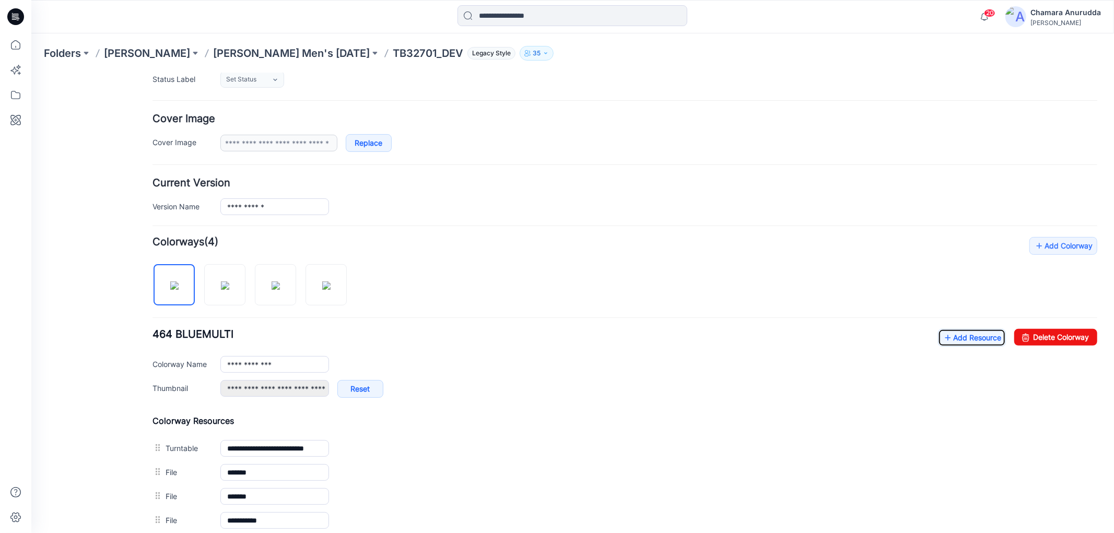
scroll to position [0, 0]
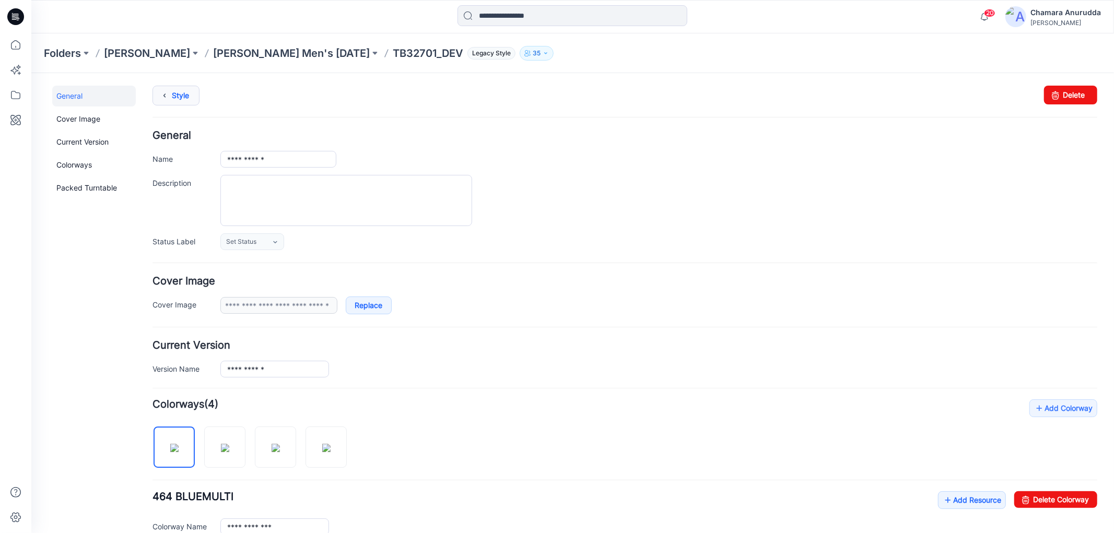
click at [180, 96] on link "Style" at bounding box center [175, 95] width 47 height 20
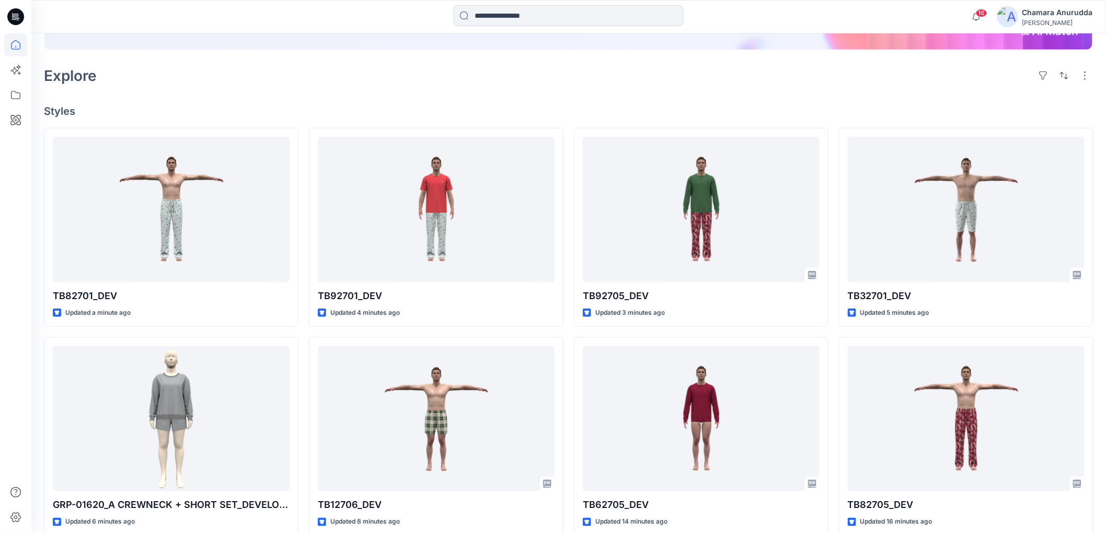
scroll to position [348, 0]
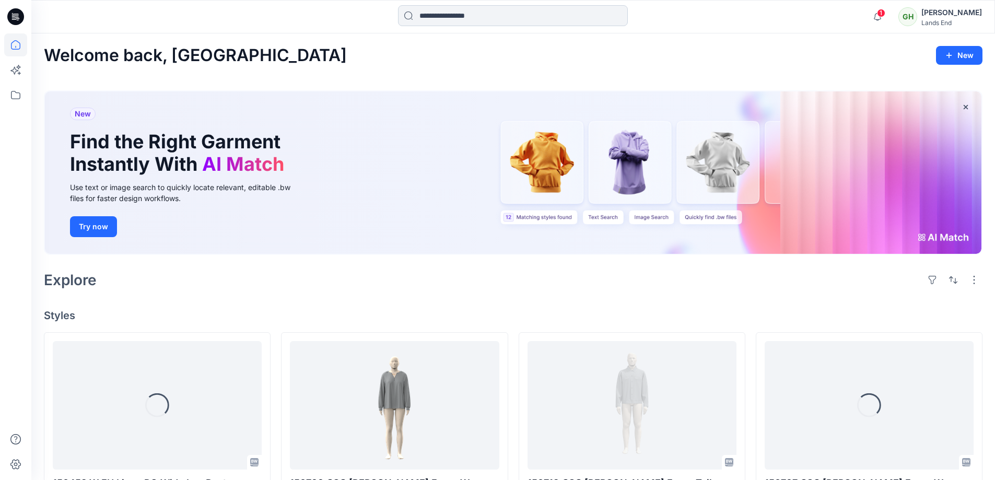
click at [443, 24] on input at bounding box center [513, 15] width 230 height 21
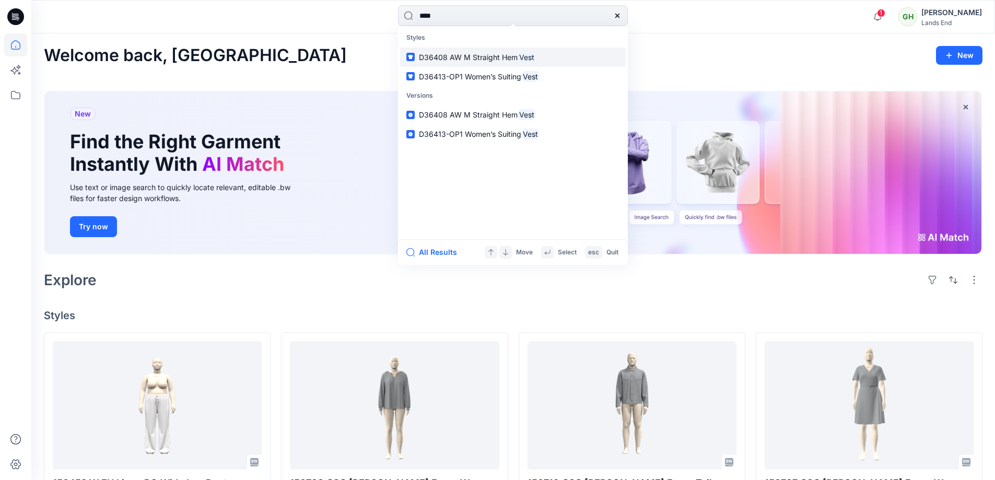
type input "****"
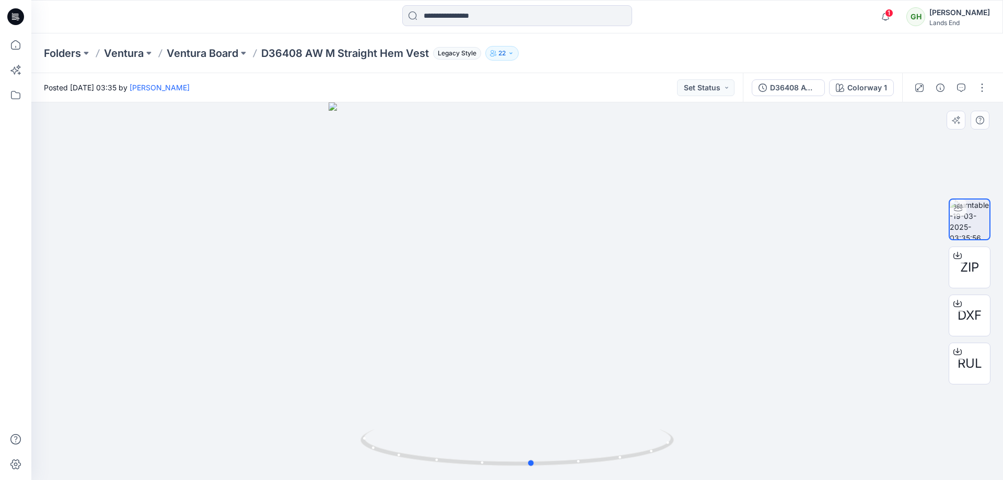
drag, startPoint x: 634, startPoint y: 457, endPoint x: 335, endPoint y: 438, distance: 299.5
click at [335, 438] on div at bounding box center [517, 291] width 972 height 378
drag, startPoint x: 623, startPoint y: 448, endPoint x: 603, endPoint y: 455, distance: 21.0
click at [603, 455] on icon at bounding box center [519, 448] width 316 height 39
click at [987, 88] on button "button" at bounding box center [982, 87] width 17 height 17
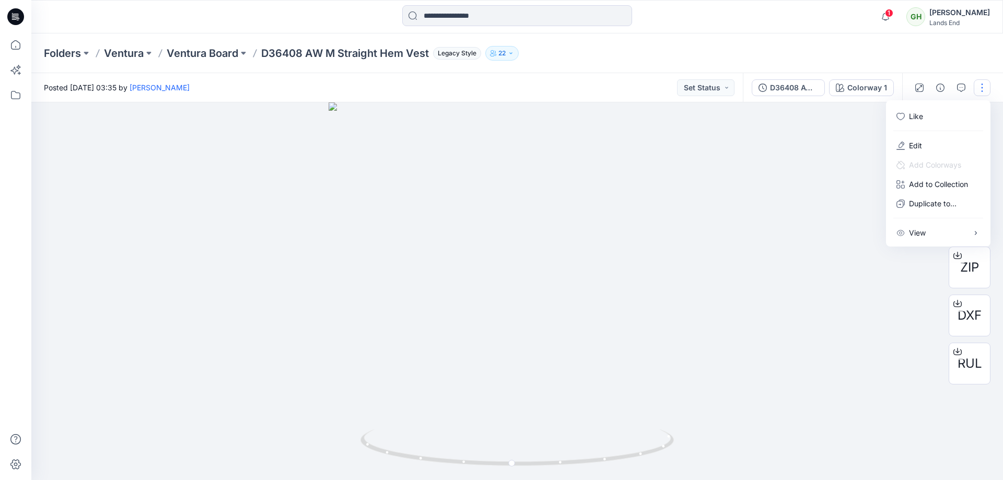
drag, startPoint x: 797, startPoint y: 181, endPoint x: 798, endPoint y: 175, distance: 5.8
click at [798, 183] on div at bounding box center [517, 291] width 972 height 378
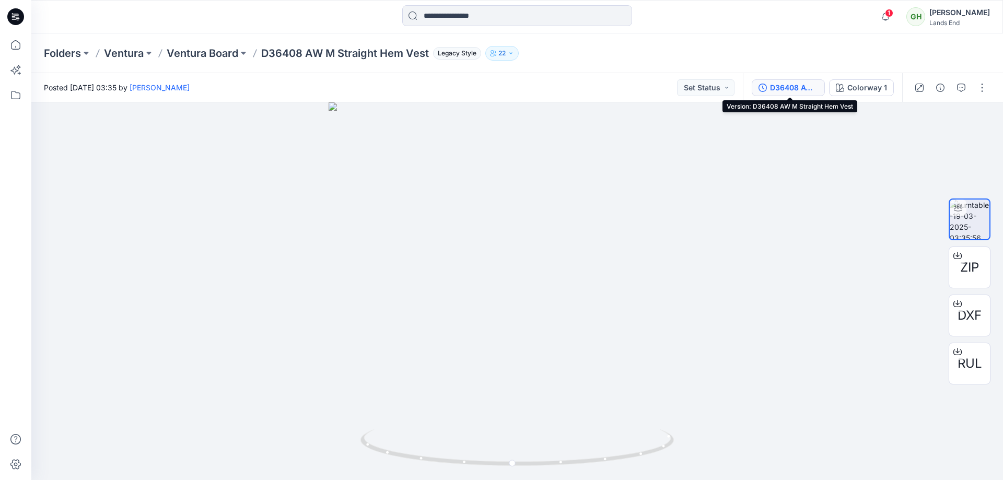
click at [798, 94] on button "D36408 AW M Straight Hem Vest" at bounding box center [788, 87] width 73 height 17
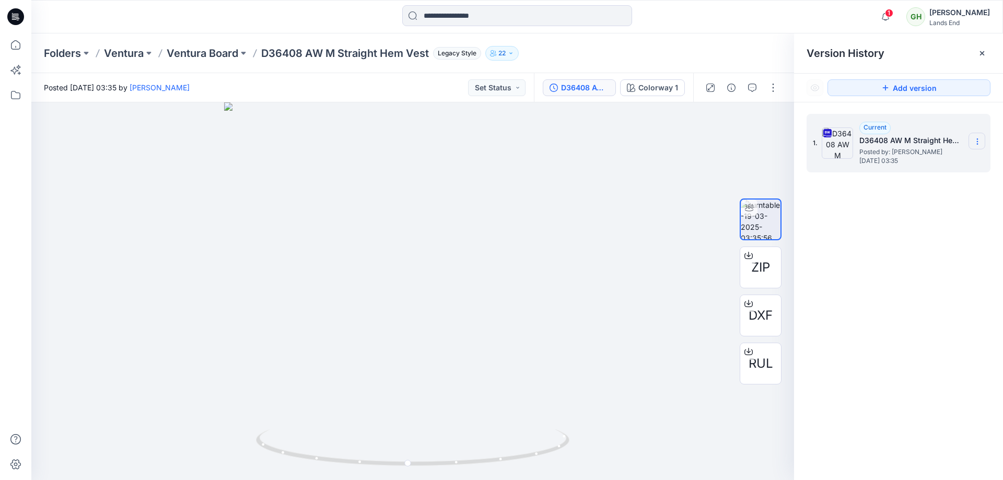
click at [972, 136] on section at bounding box center [977, 141] width 17 height 17
click at [924, 155] on div "Download Source BW File" at bounding box center [921, 162] width 121 height 21
click at [979, 143] on icon at bounding box center [977, 141] width 8 height 8
click at [911, 280] on div "1. Current D36408 AW M Straight Hem Vest Posted by: Rajith Basnayaka Wednesday,…" at bounding box center [898, 298] width 209 height 393
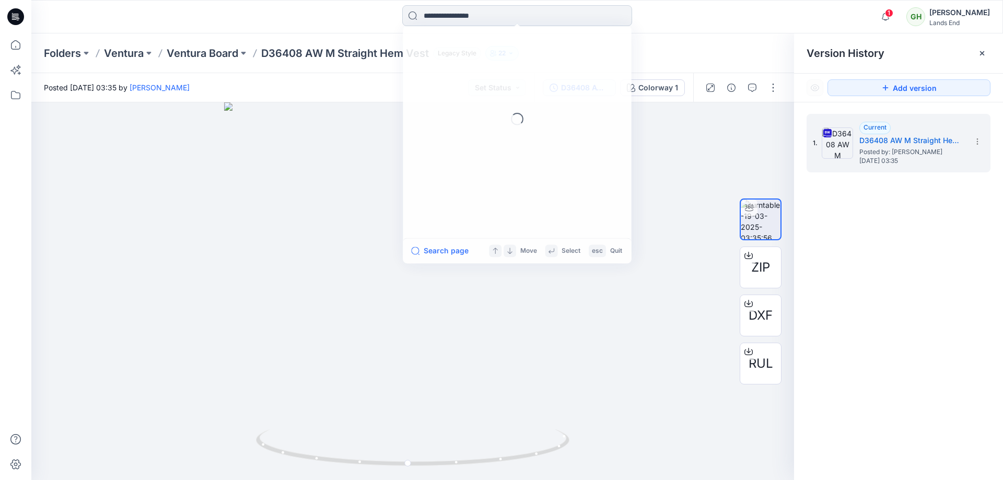
click at [456, 9] on input at bounding box center [517, 15] width 230 height 21
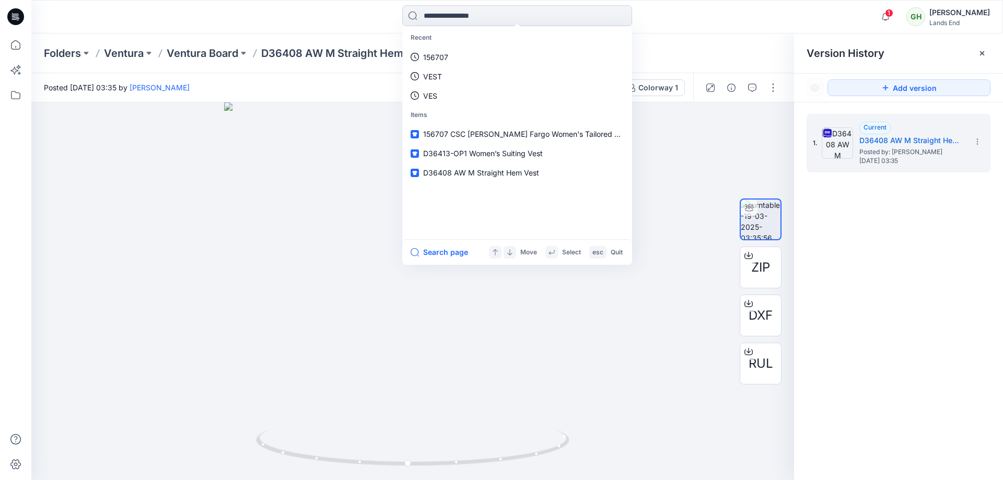
paste input "******"
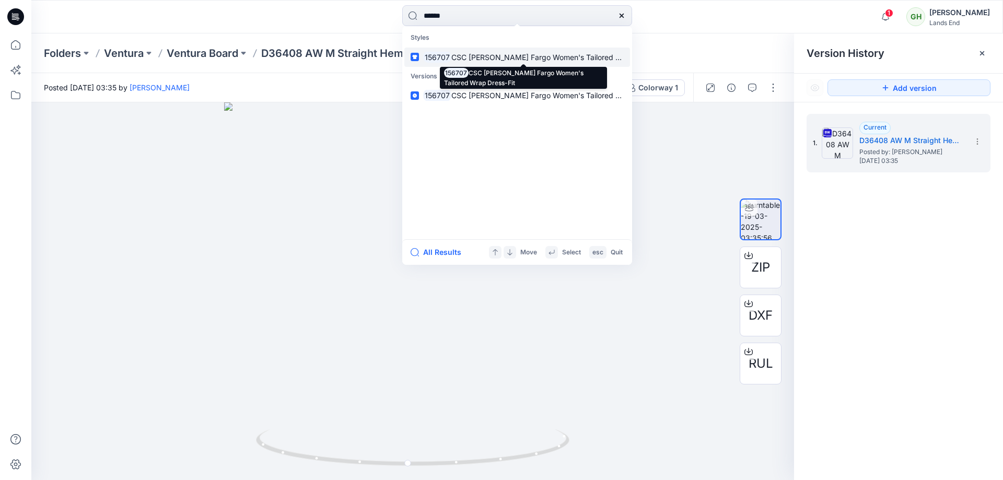
type input "******"
click at [484, 59] on span "CSC Wells Fargo Women's Tailored Wrap Dress-Fit" at bounding box center [559, 57] width 216 height 9
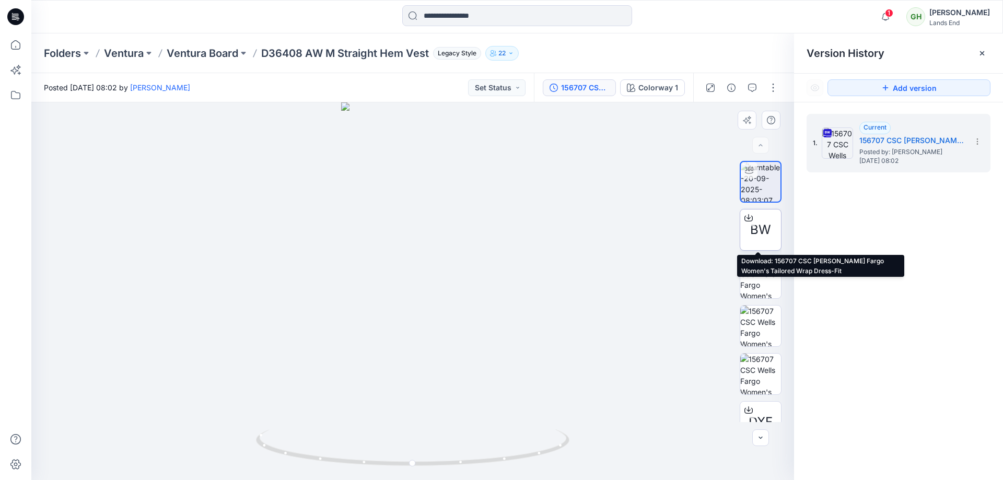
click at [762, 226] on span "BW" at bounding box center [760, 229] width 21 height 19
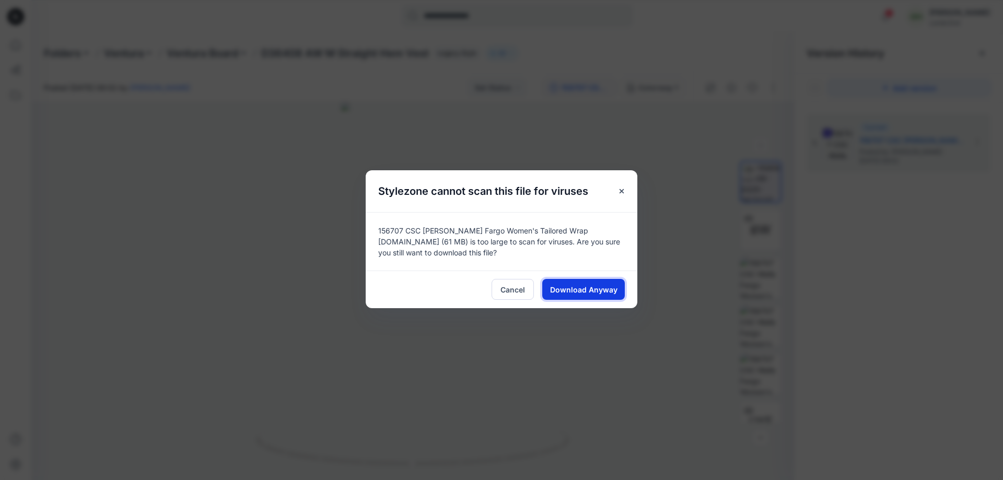
click at [613, 286] on span "Download Anyway" at bounding box center [583, 289] width 67 height 11
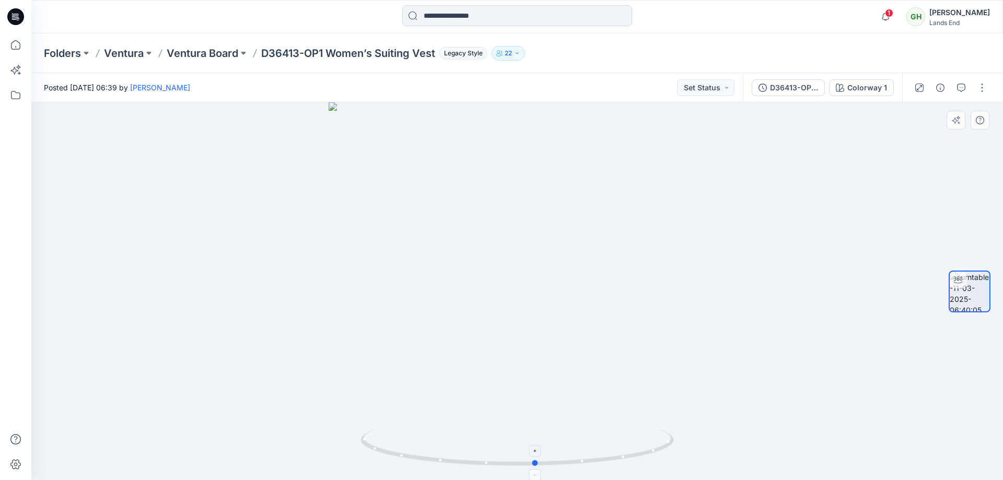
drag, startPoint x: 646, startPoint y: 458, endPoint x: 665, endPoint y: 438, distance: 27.7
click at [665, 438] on icon at bounding box center [519, 448] width 316 height 39
drag, startPoint x: 621, startPoint y: 450, endPoint x: 558, endPoint y: 369, distance: 102.3
click at [591, 450] on icon at bounding box center [519, 448] width 316 height 39
drag, startPoint x: 493, startPoint y: 460, endPoint x: 523, endPoint y: 465, distance: 30.7
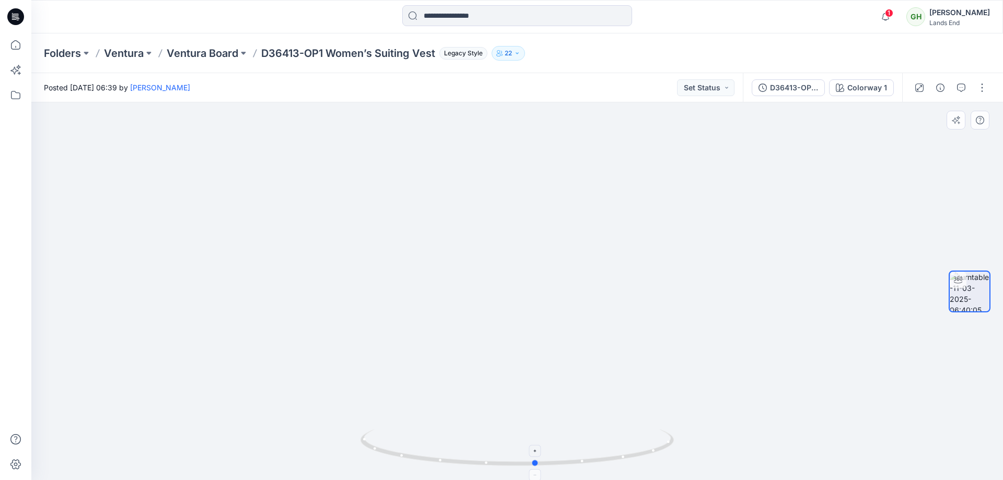
click at [523, 465] on icon at bounding box center [519, 448] width 316 height 39
click at [789, 89] on div "D36413-OP1 Women’s Suiting Vest" at bounding box center [794, 87] width 48 height 11
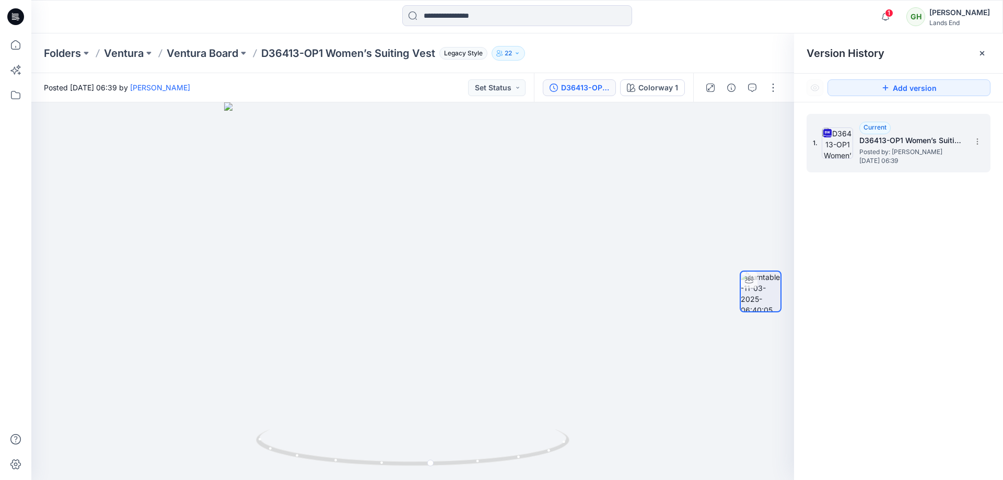
click at [900, 152] on span "Posted by: Gayan Hettiarachchi" at bounding box center [911, 152] width 104 height 10
click at [970, 144] on section at bounding box center [977, 141] width 17 height 17
click at [950, 167] on span "Download Source BW File" at bounding box center [925, 162] width 88 height 13
click at [422, 15] on input at bounding box center [517, 15] width 230 height 21
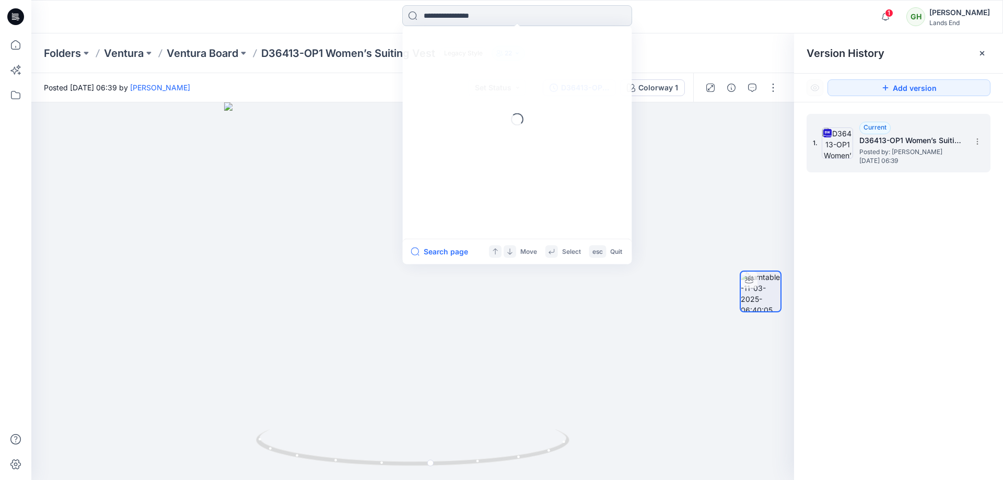
paste input "******"
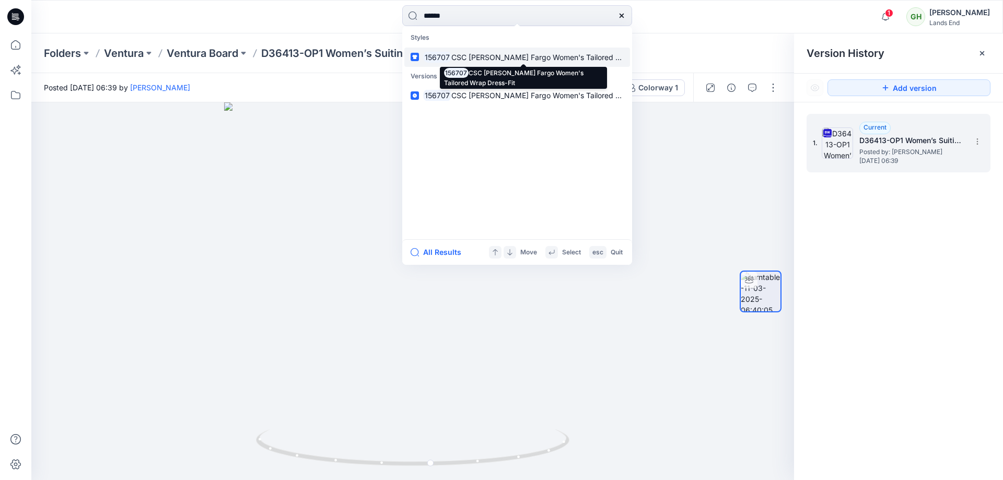
type input "******"
click at [479, 57] on span "CSC Wells Fargo Women's Tailored Wrap Dress-Fit" at bounding box center [559, 57] width 216 height 9
